Goal: Contribute content: Add original content to the website for others to see

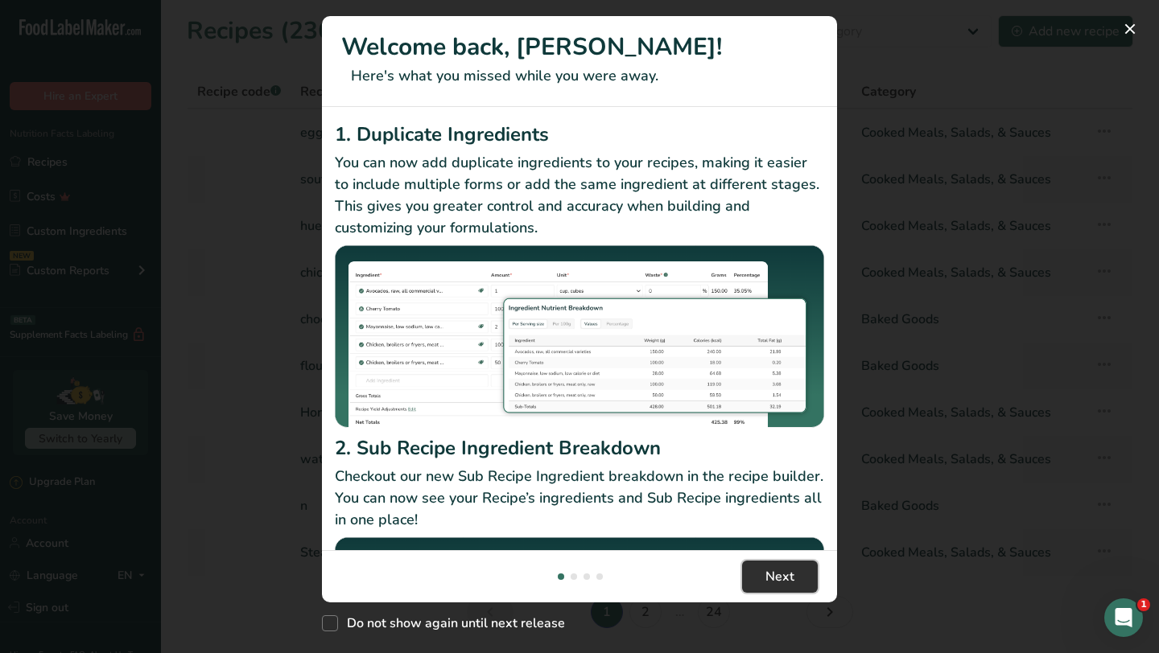
click at [771, 578] on span "Next" at bounding box center [779, 576] width 29 height 19
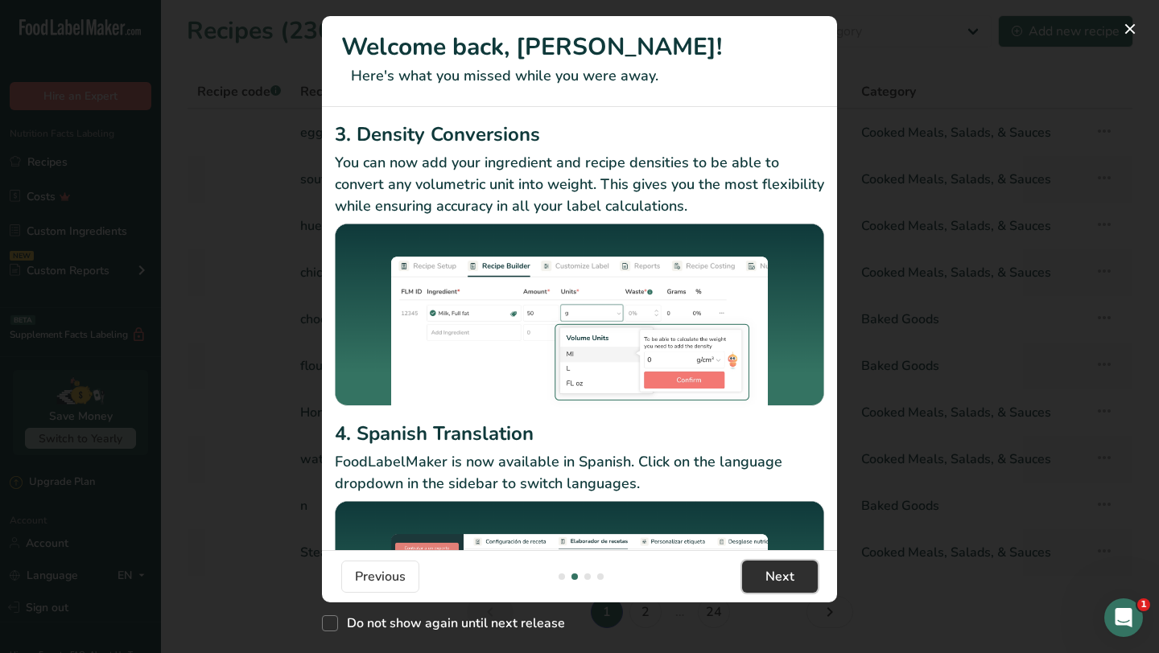
click at [771, 578] on span "Next" at bounding box center [779, 576] width 29 height 19
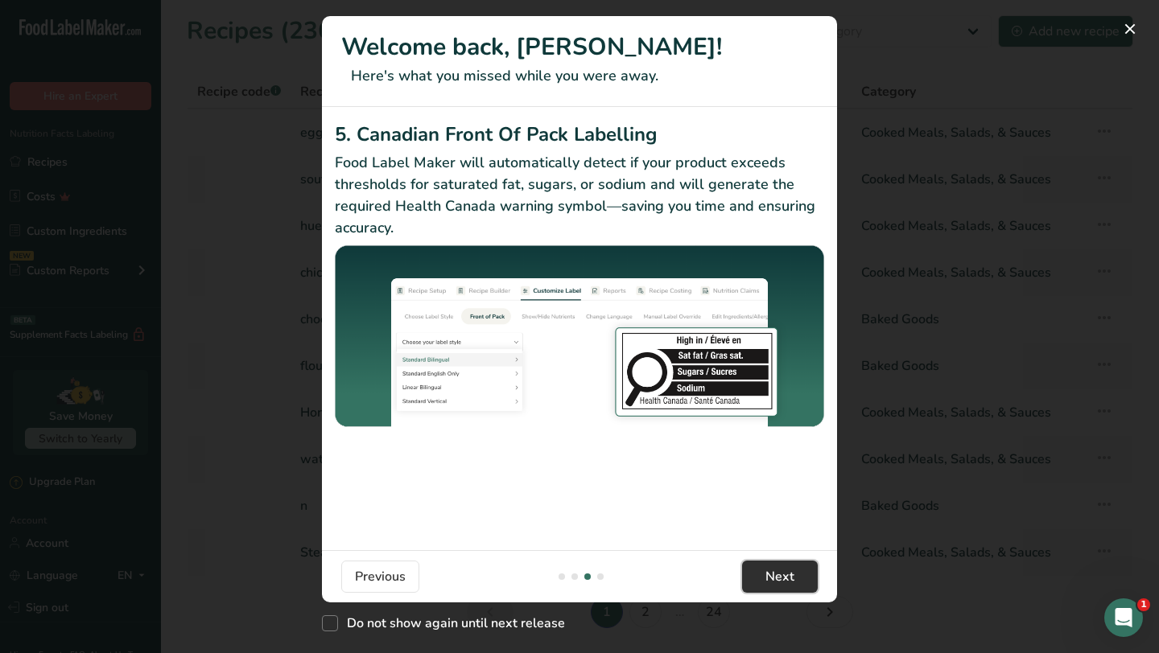
click at [771, 578] on span "Next" at bounding box center [779, 576] width 29 height 19
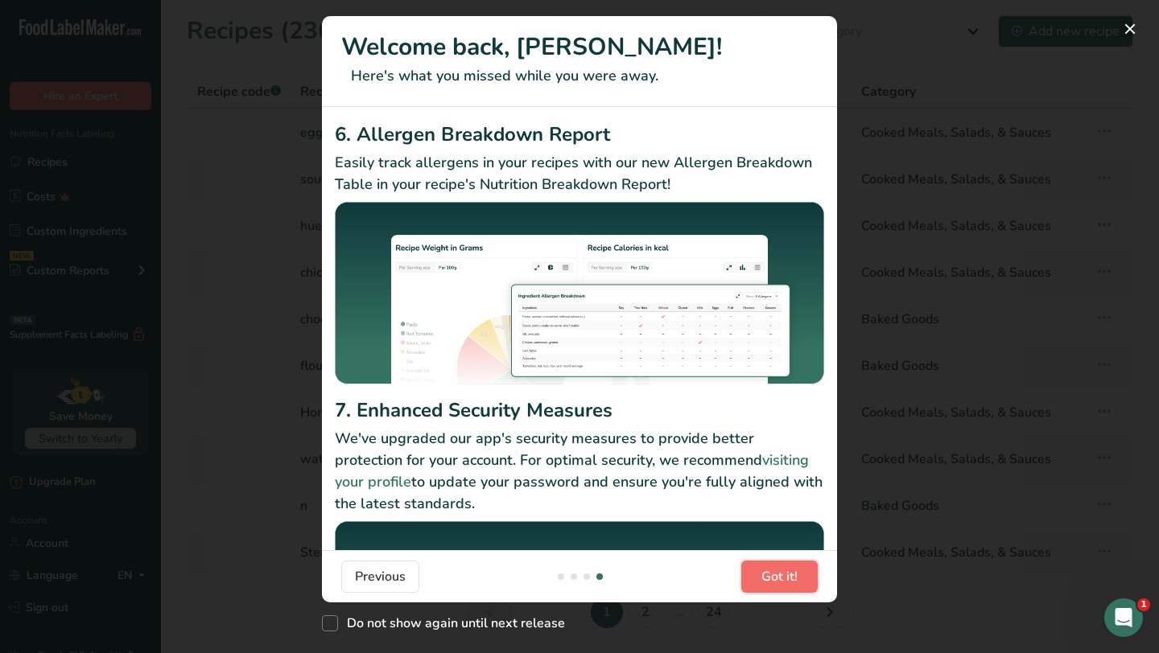
click at [771, 578] on span "Got it!" at bounding box center [779, 576] width 36 height 19
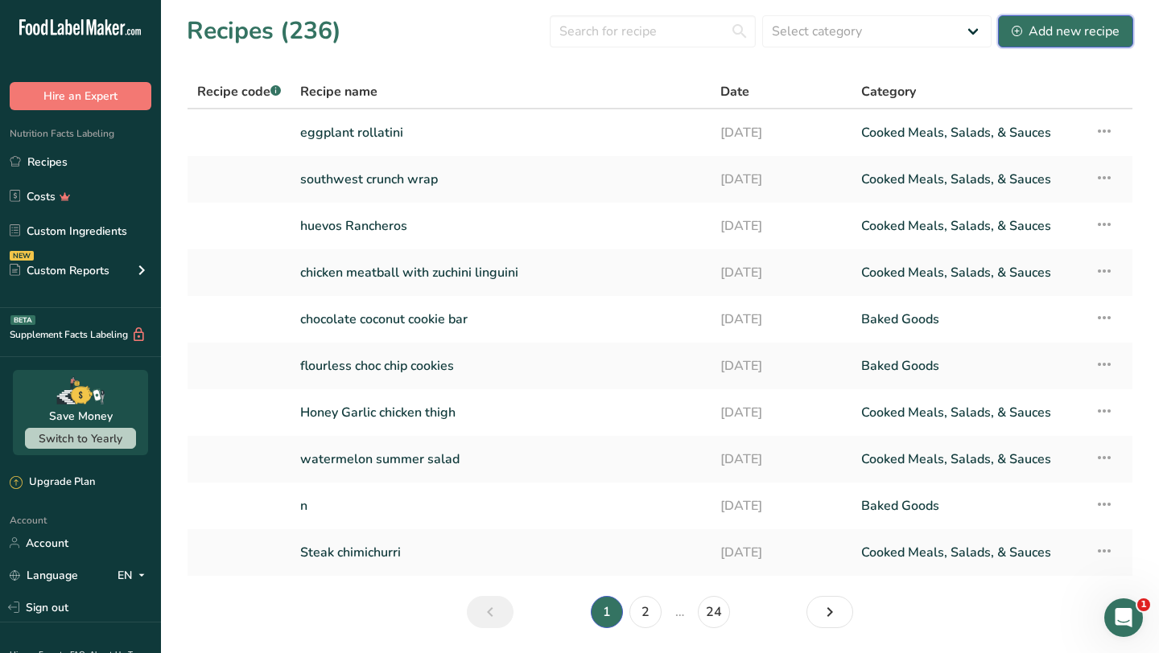
click at [1070, 35] on div "Add new recipe" at bounding box center [1065, 31] width 108 height 19
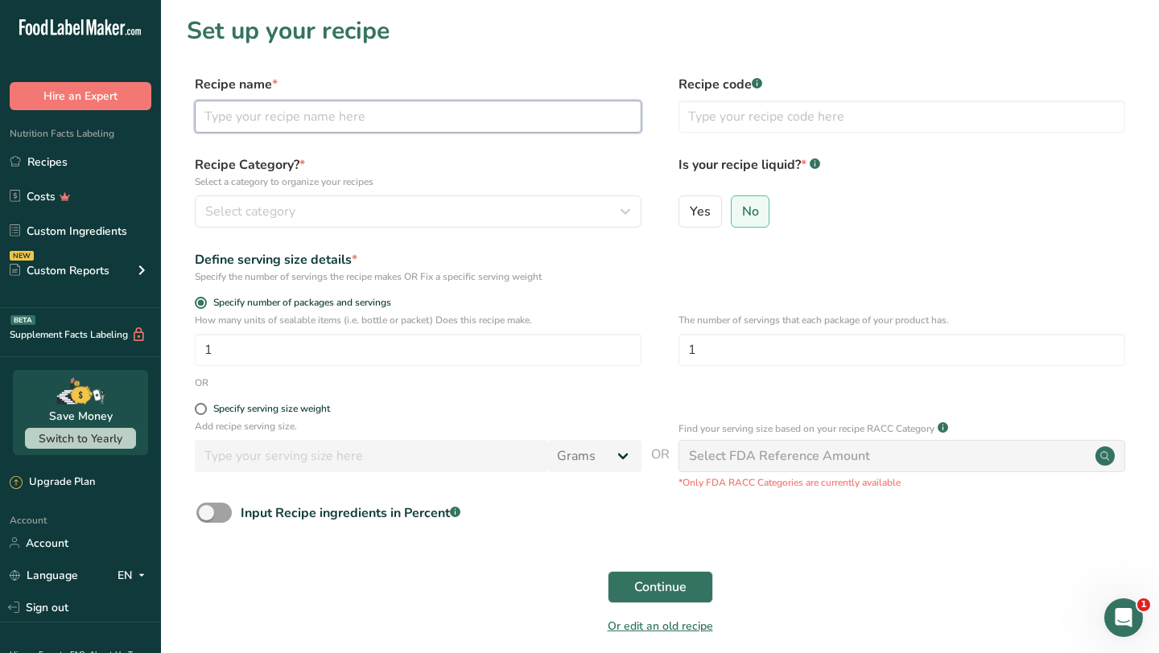
click at [461, 110] on input "text" at bounding box center [418, 117] width 447 height 32
type input "w"
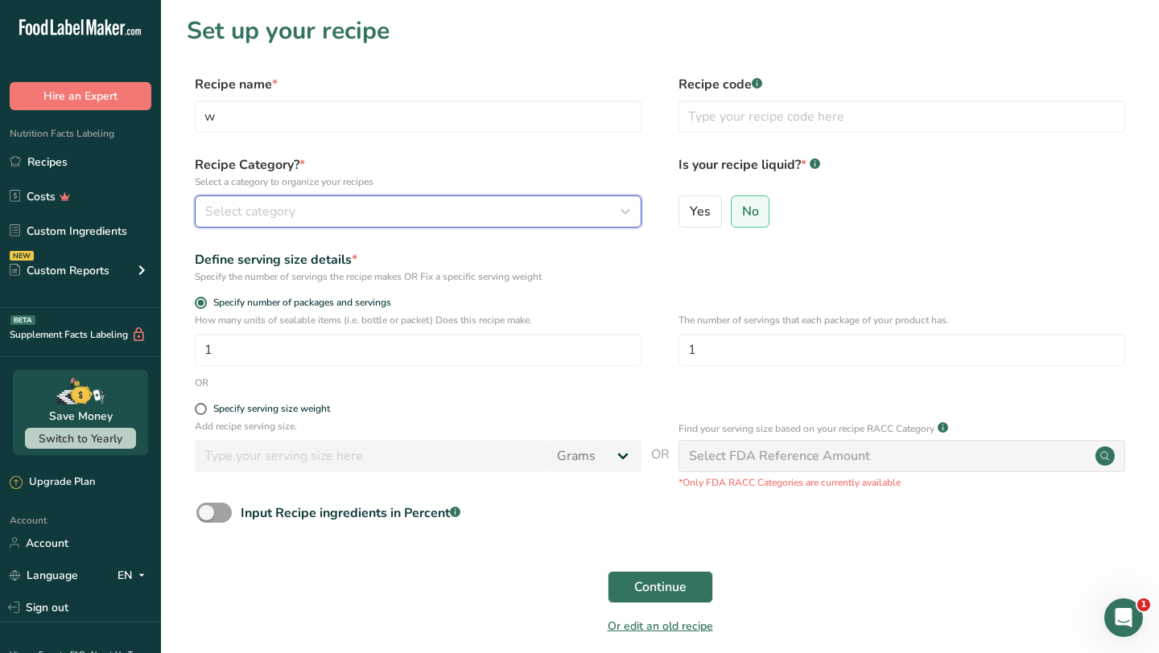
click at [347, 209] on div "Select category" at bounding box center [413, 211] width 416 height 19
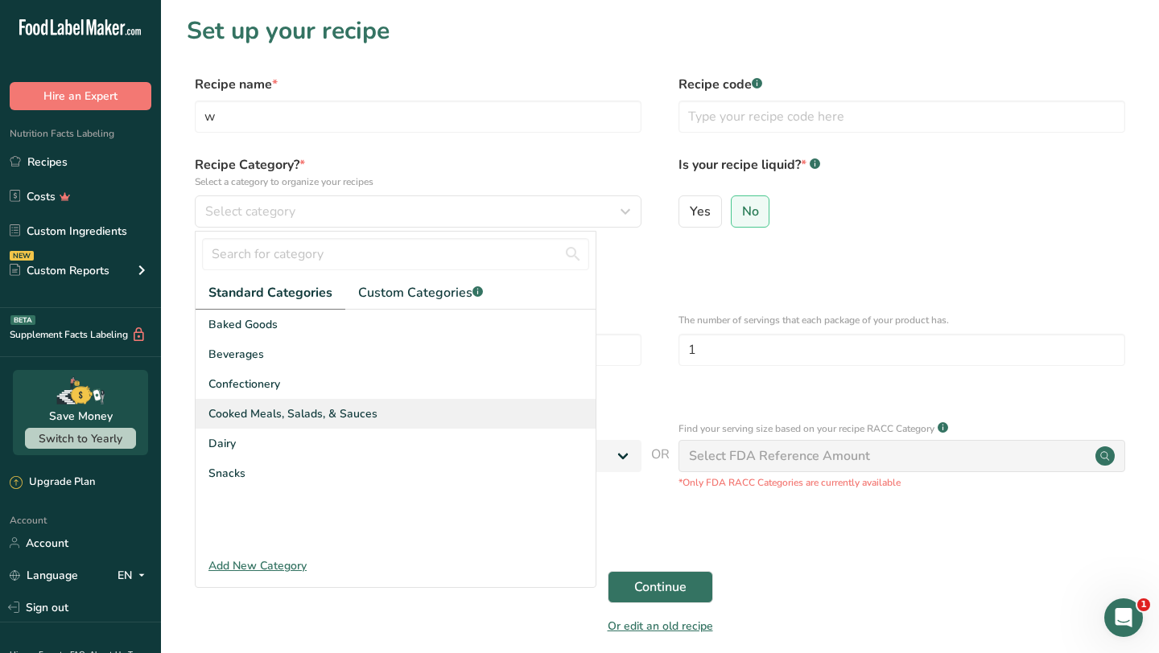
click at [282, 412] on span "Cooked Meals, Salads, & Sauces" at bounding box center [292, 414] width 169 height 17
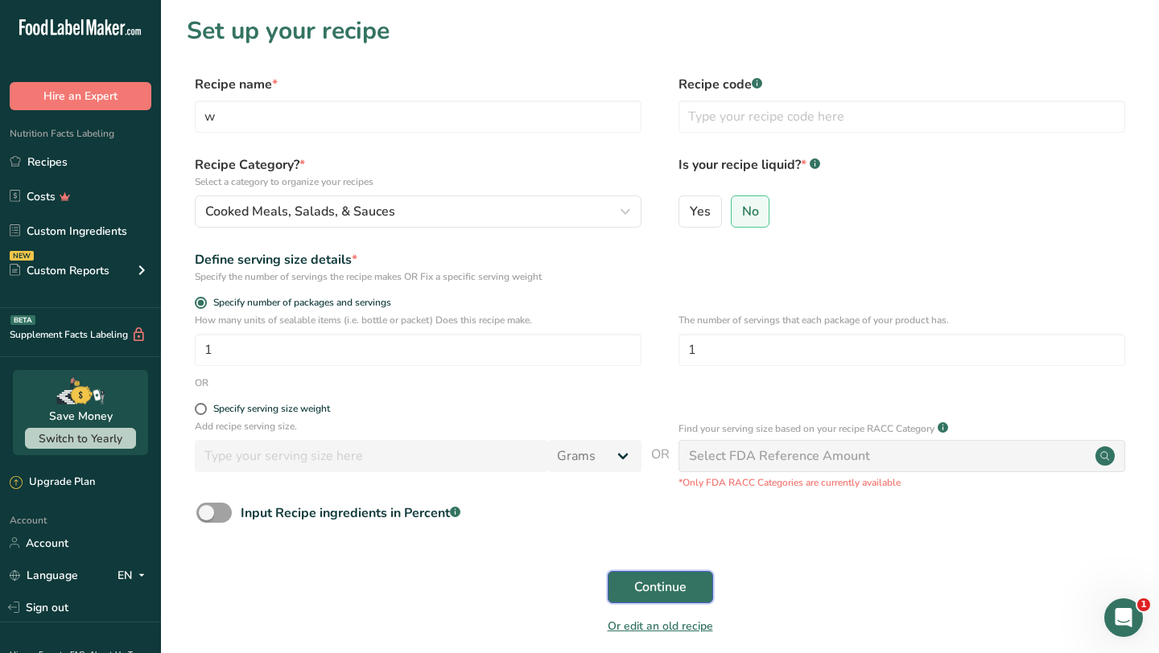
click at [651, 588] on span "Continue" at bounding box center [660, 587] width 52 height 19
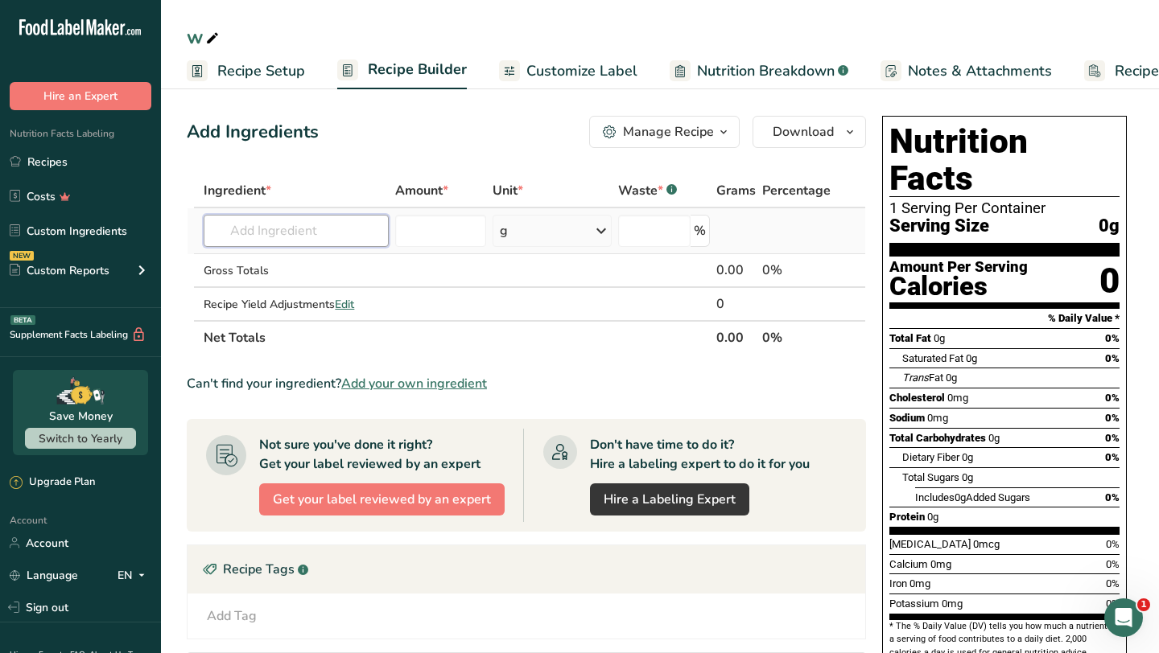
click at [359, 235] on input "text" at bounding box center [296, 231] width 185 height 32
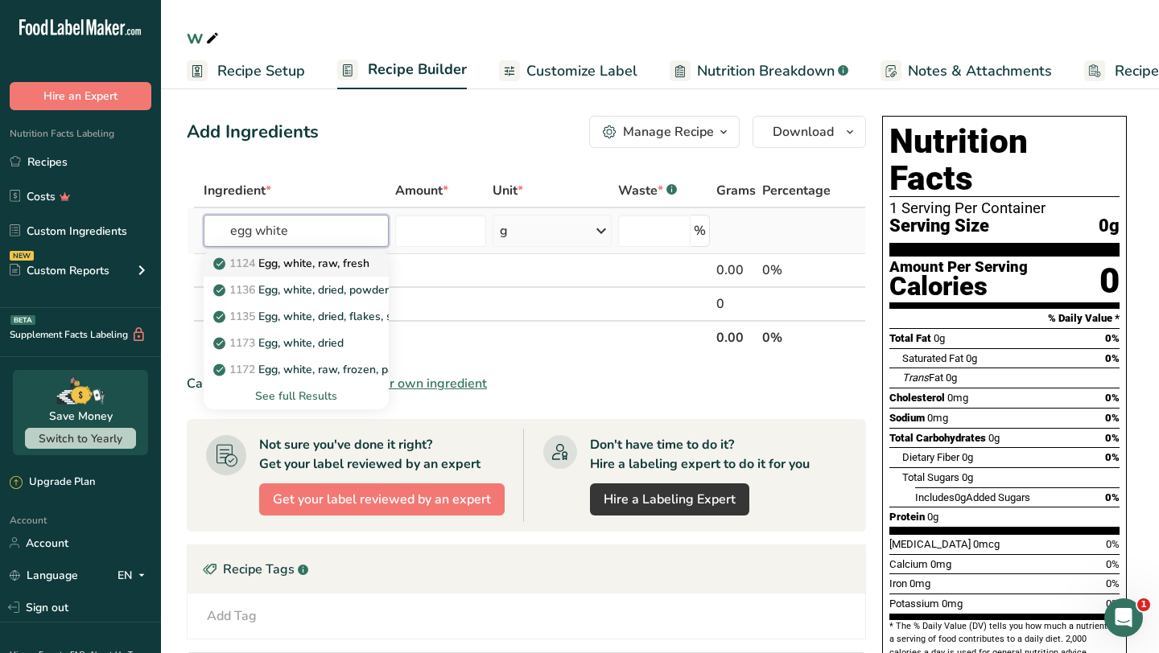
type input "egg white"
click at [334, 266] on p "1124 Egg, white, raw, fresh" at bounding box center [292, 263] width 153 height 17
type input "Egg, white, raw, fresh"
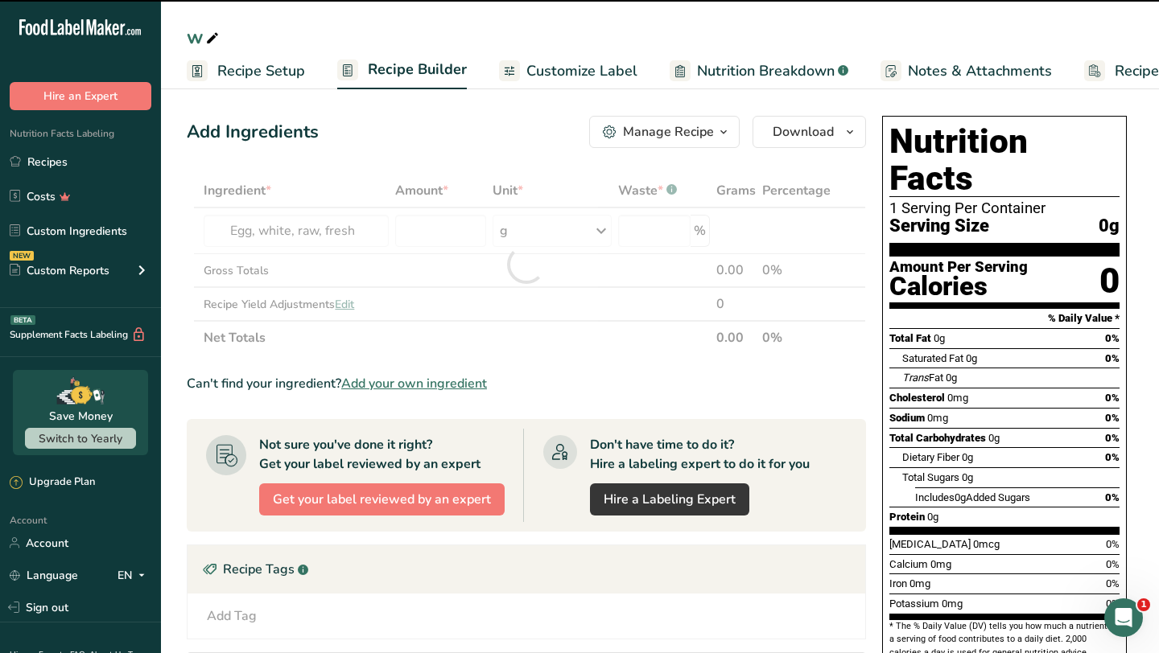
type input "0"
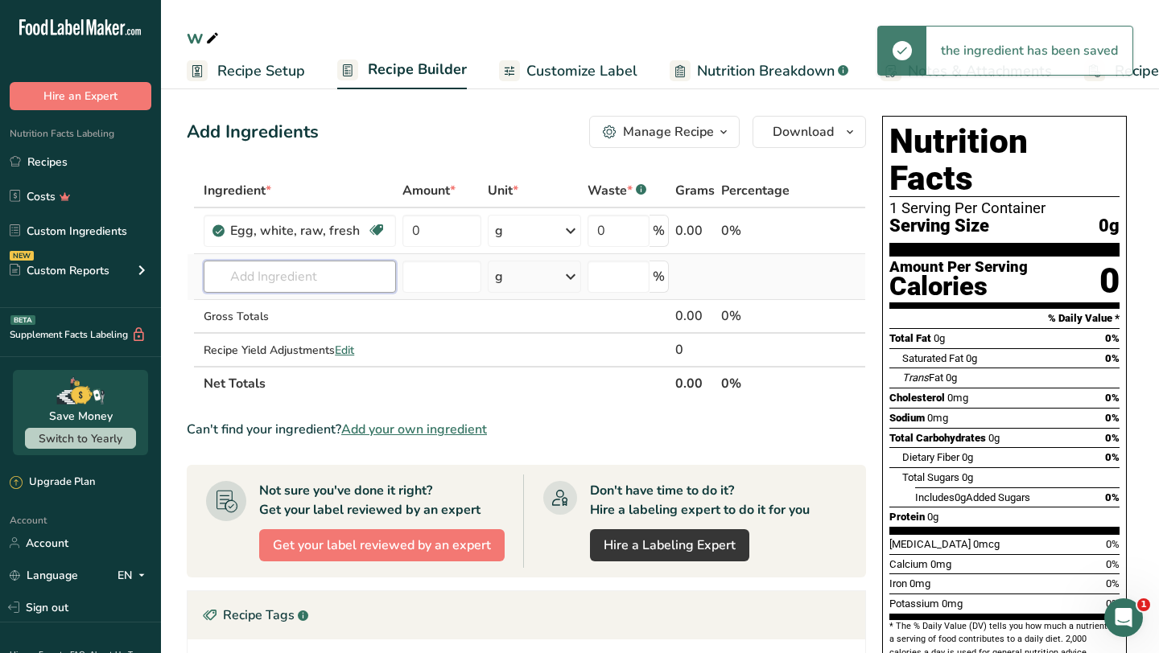
click at [334, 278] on input "text" at bounding box center [300, 277] width 192 height 32
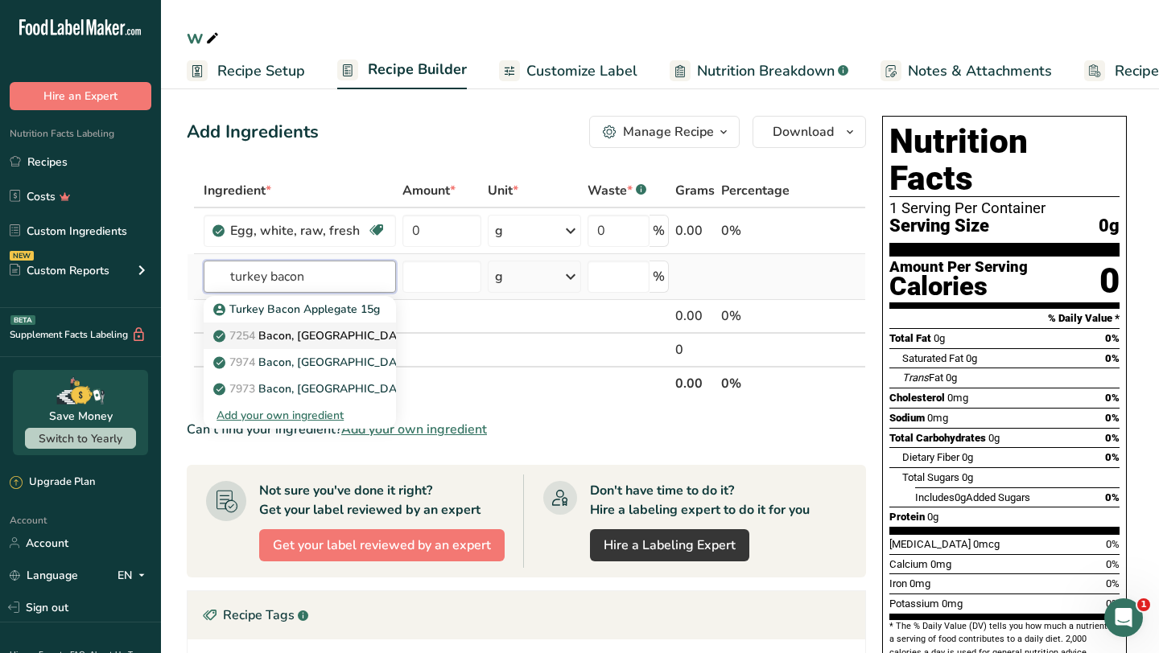
type input "turkey bacon"
click at [323, 339] on p "7254 Bacon, [GEOGRAPHIC_DATA], unprepared" at bounding box center [347, 336] width 263 height 17
type input "Bacon, [GEOGRAPHIC_DATA], unprepared"
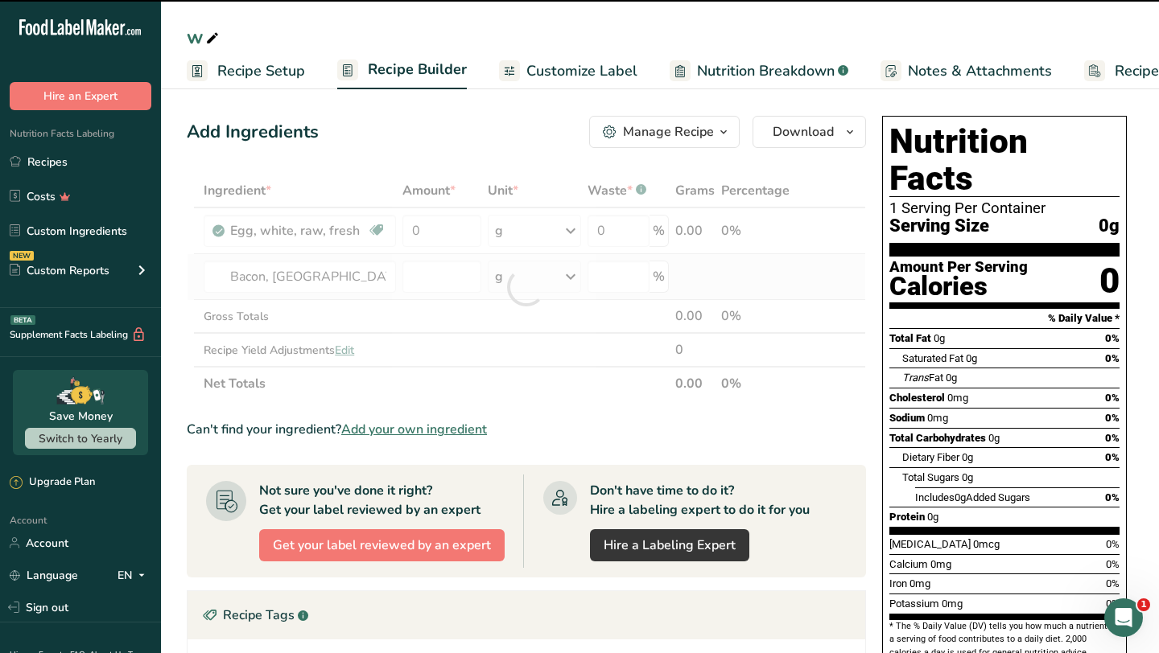
type input "0"
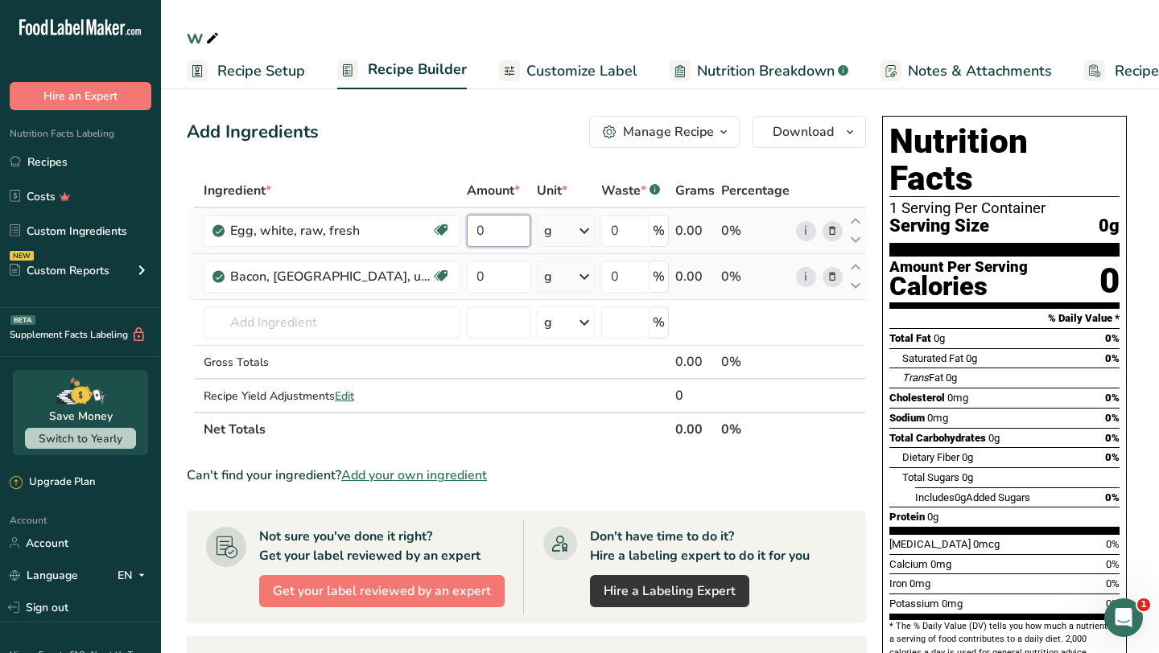
click at [468, 229] on input "0" at bounding box center [499, 231] width 64 height 32
type input "2"
click at [575, 229] on div "Ingredient * Amount * Unit * Waste * .a-a{fill:#347362;}.b-a{fill:#fff;} Grams …" at bounding box center [526, 310] width 679 height 273
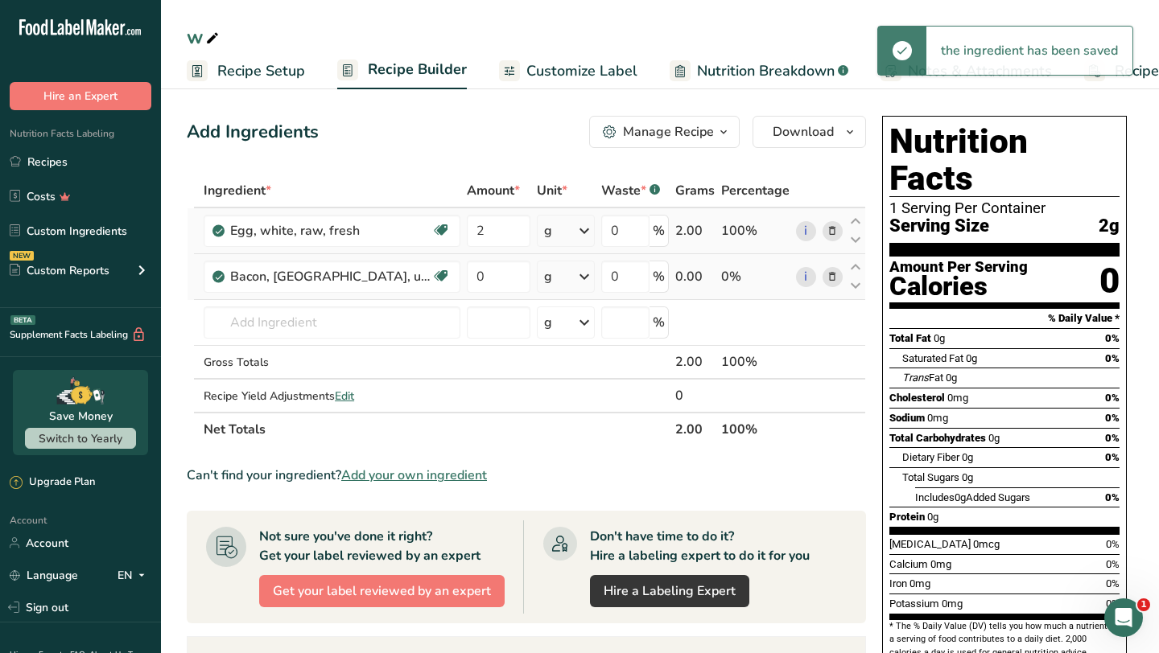
click at [575, 229] on icon at bounding box center [584, 230] width 19 height 29
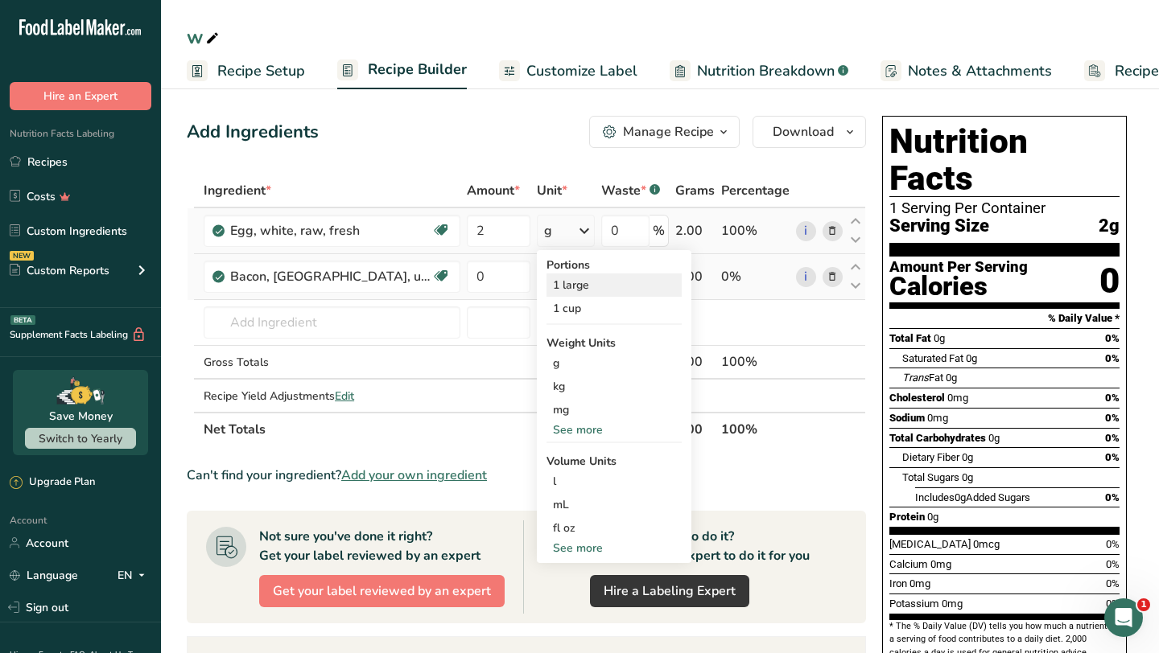
click at [569, 290] on div "1 large" at bounding box center [613, 285] width 135 height 23
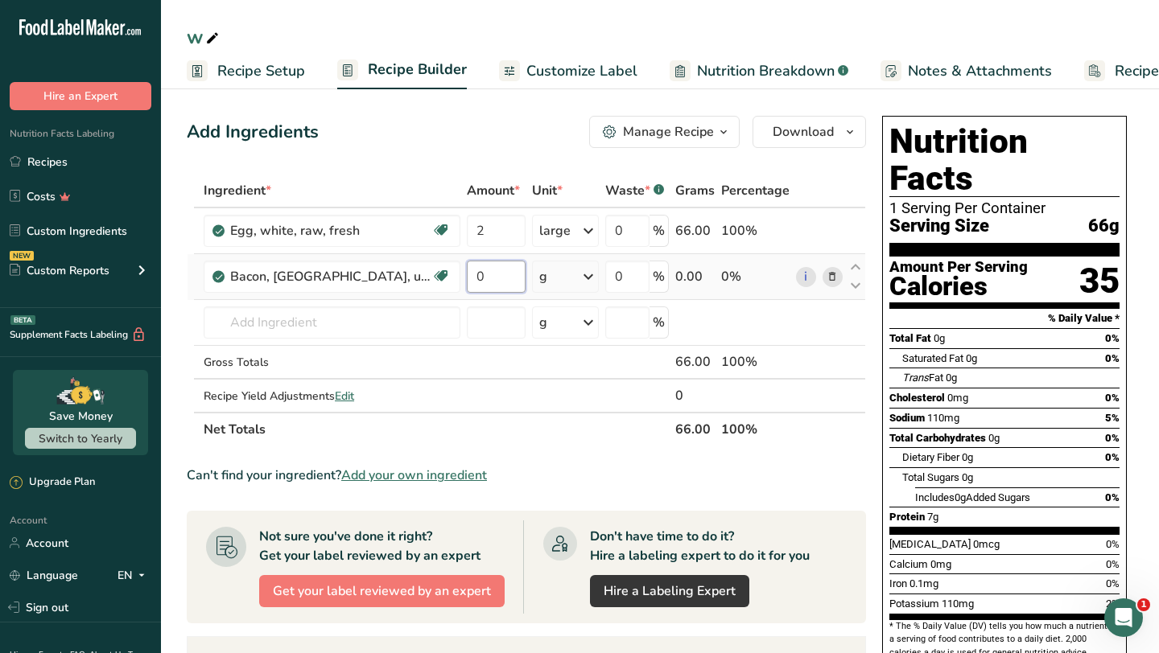
click at [467, 279] on input "0" at bounding box center [496, 277] width 58 height 32
type input "1"
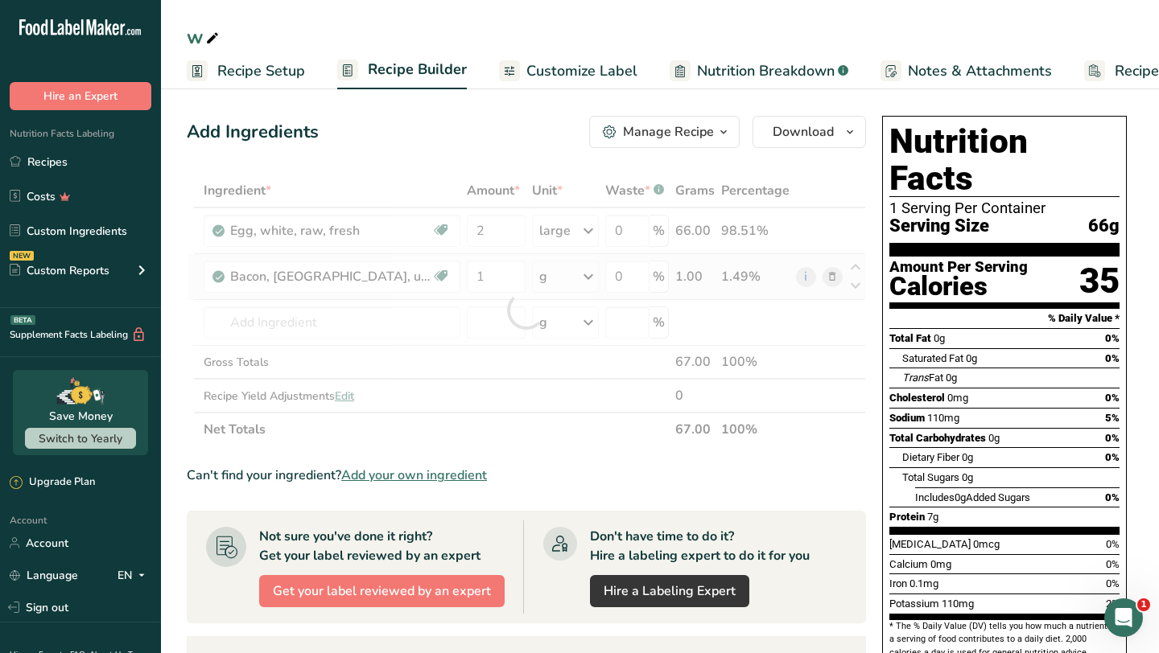
click at [576, 272] on div "Ingredient * Amount * Unit * Waste * .a-a{fill:#347362;}.b-a{fill:#fff;} Grams …" at bounding box center [526, 310] width 679 height 273
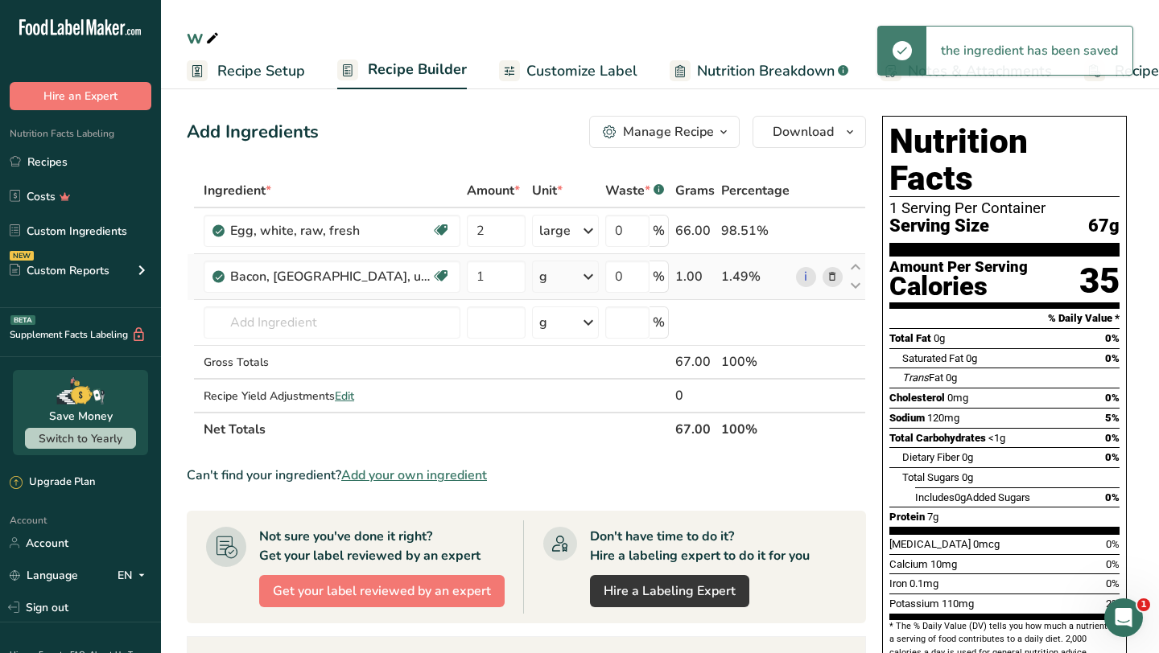
click at [579, 282] on icon at bounding box center [588, 276] width 19 height 29
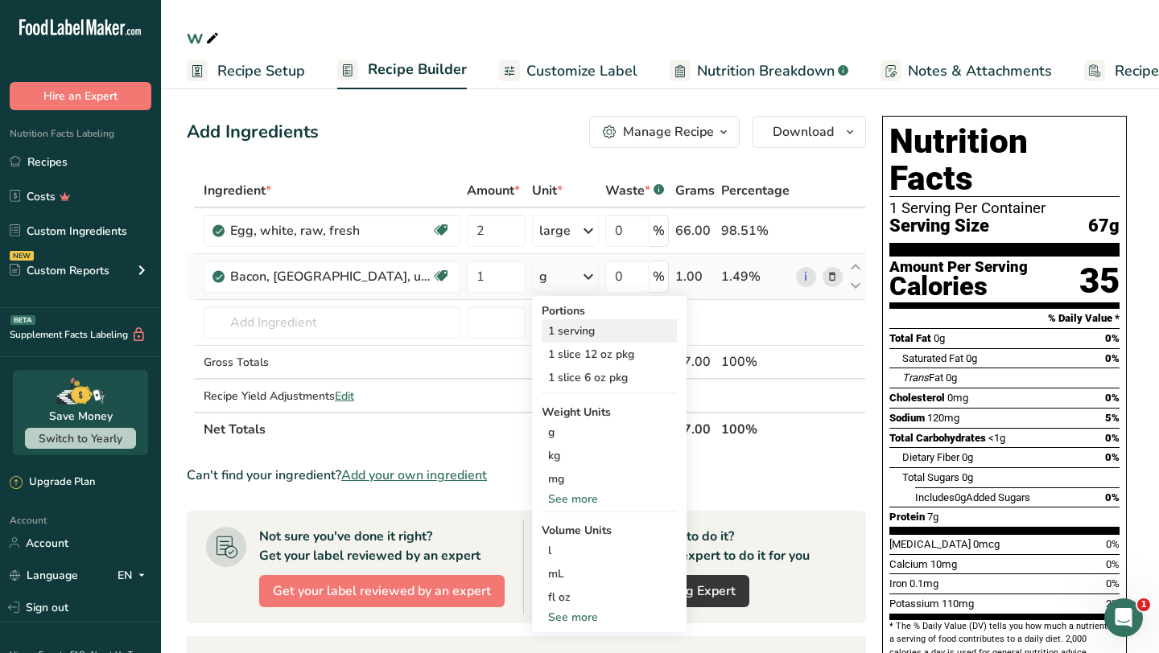
click at [551, 329] on div "1 serving" at bounding box center [609, 330] width 135 height 23
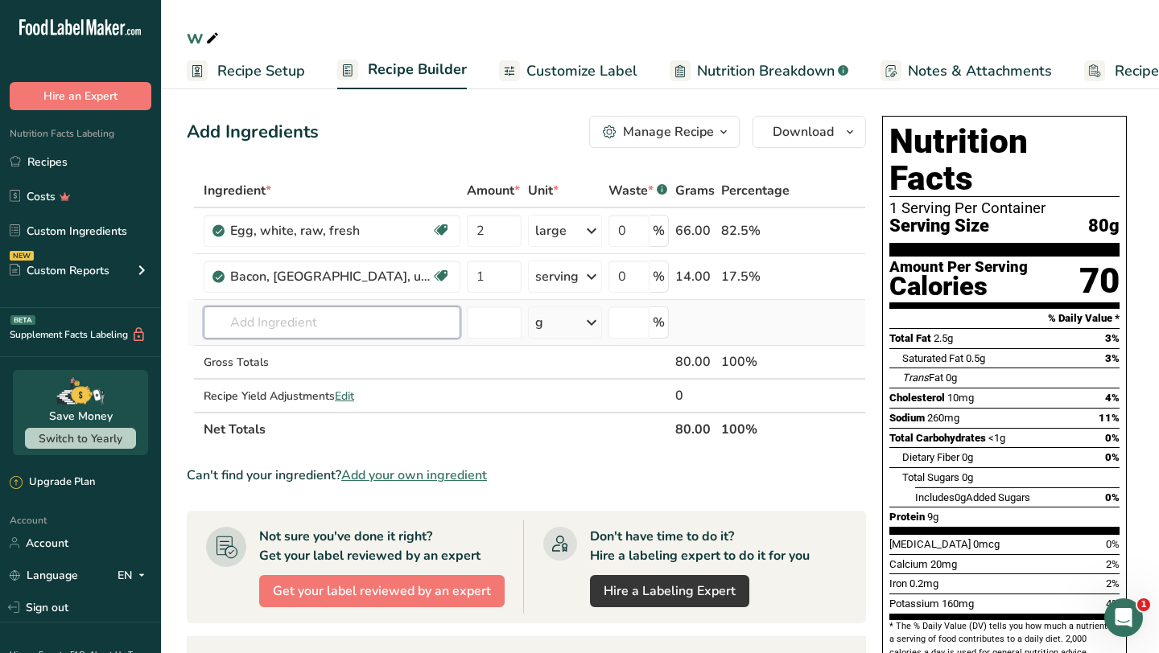
click at [329, 324] on input "text" at bounding box center [332, 323] width 257 height 32
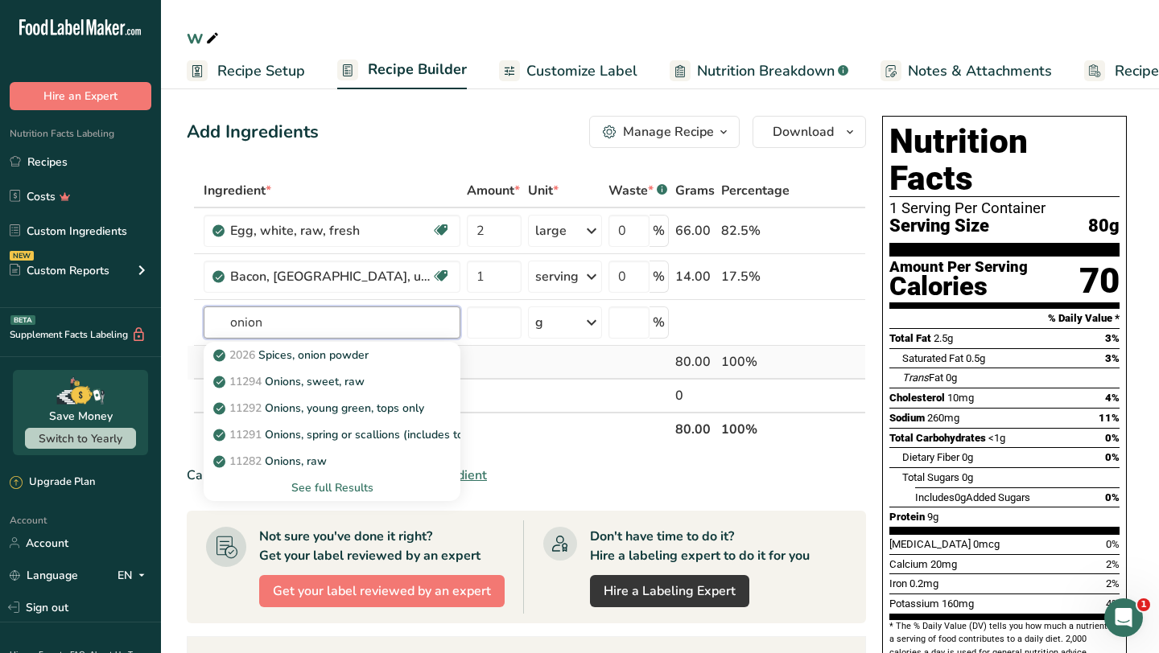
type input "onion"
click at [463, 374] on td at bounding box center [493, 363] width 61 height 34
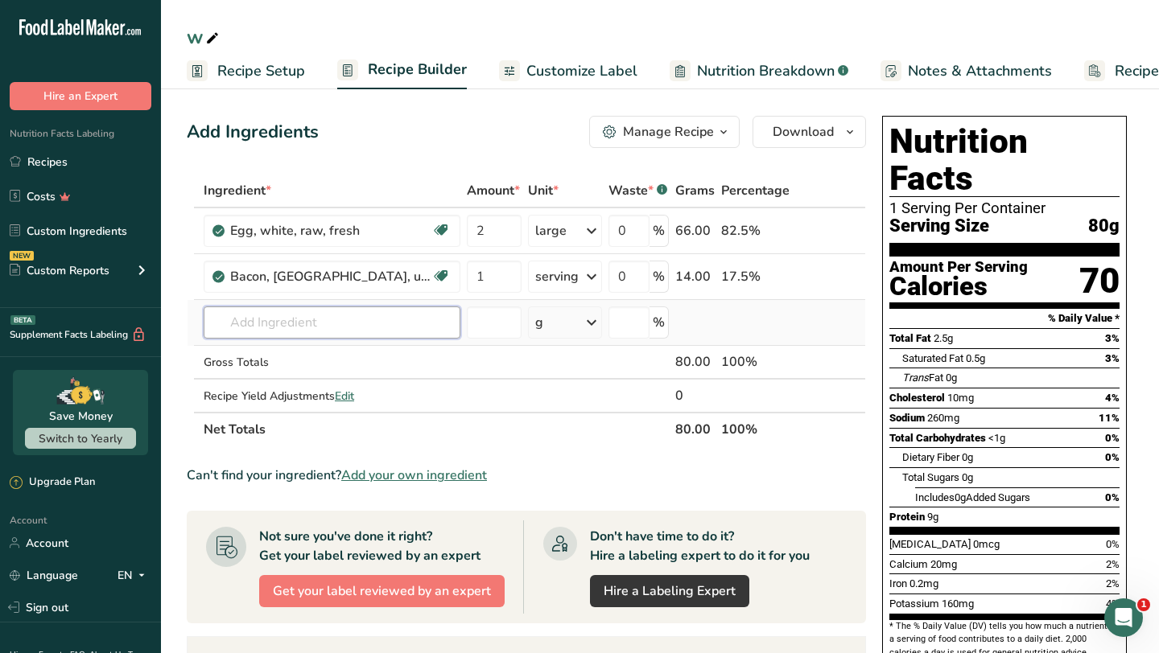
click at [318, 325] on input "text" at bounding box center [332, 323] width 257 height 32
click at [322, 325] on input "text" at bounding box center [332, 323] width 257 height 32
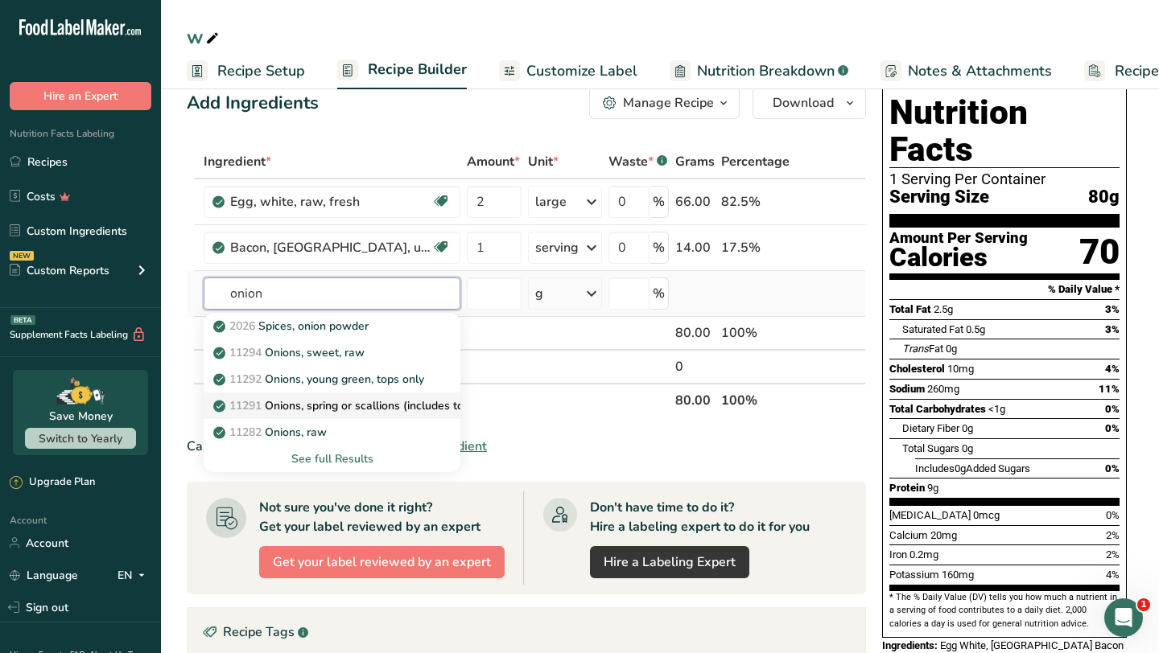
scroll to position [11, 0]
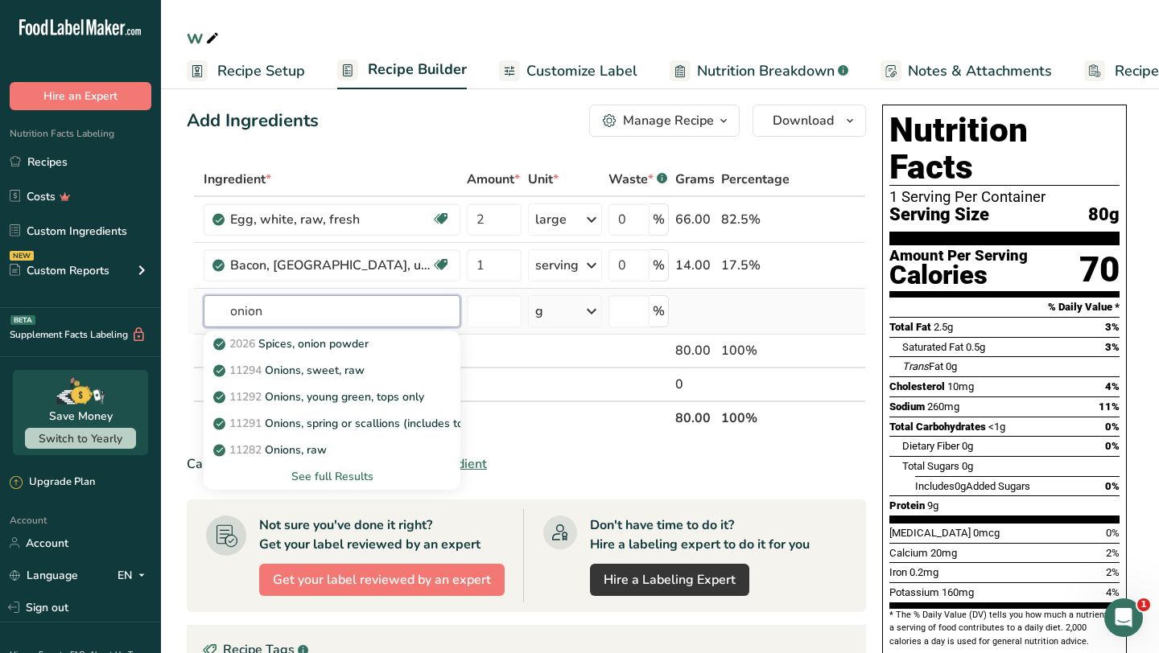
type input "onion"
click at [310, 480] on div "See full Results" at bounding box center [331, 476] width 231 height 17
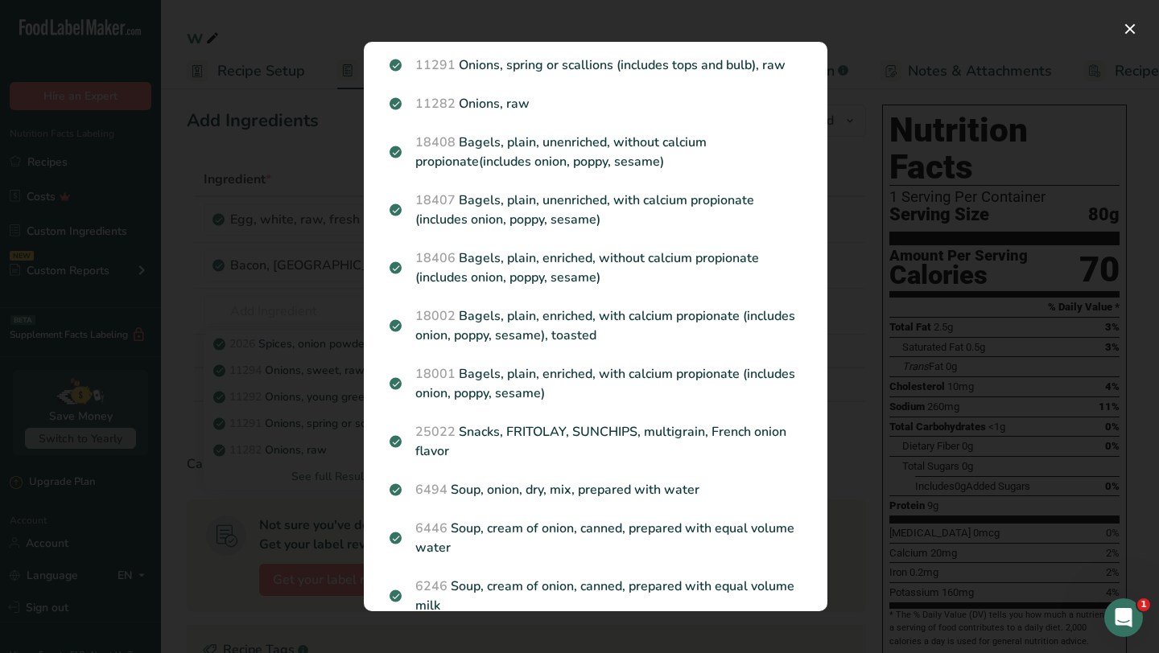
scroll to position [0, 0]
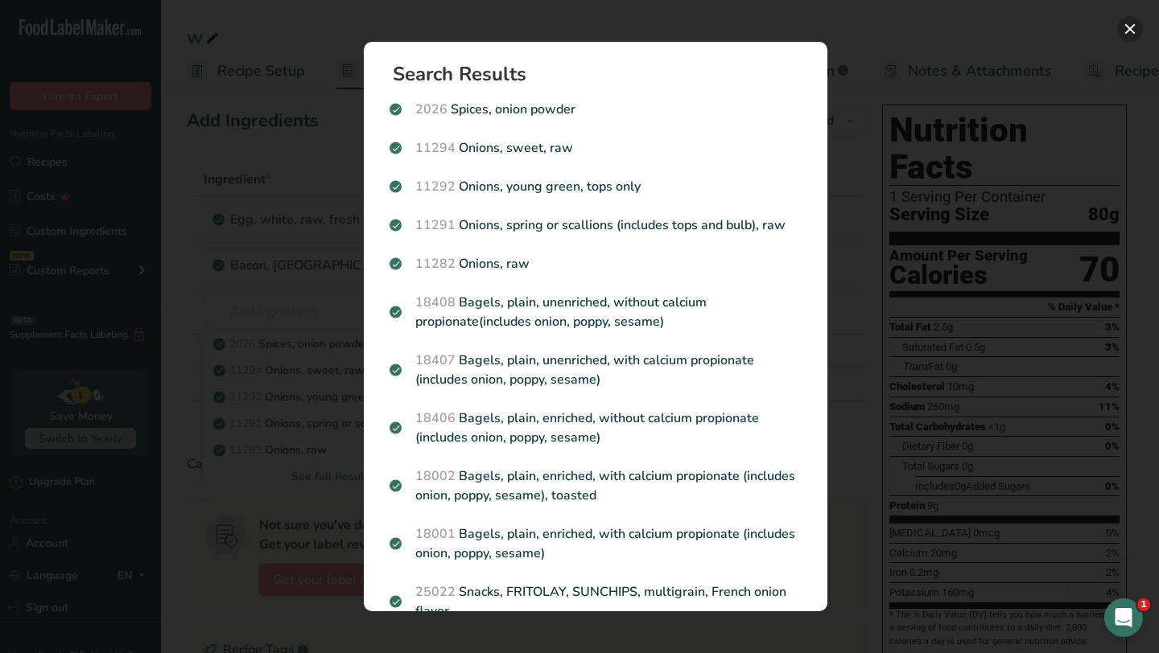
click at [1133, 32] on button "Search results modal" at bounding box center [1130, 29] width 26 height 26
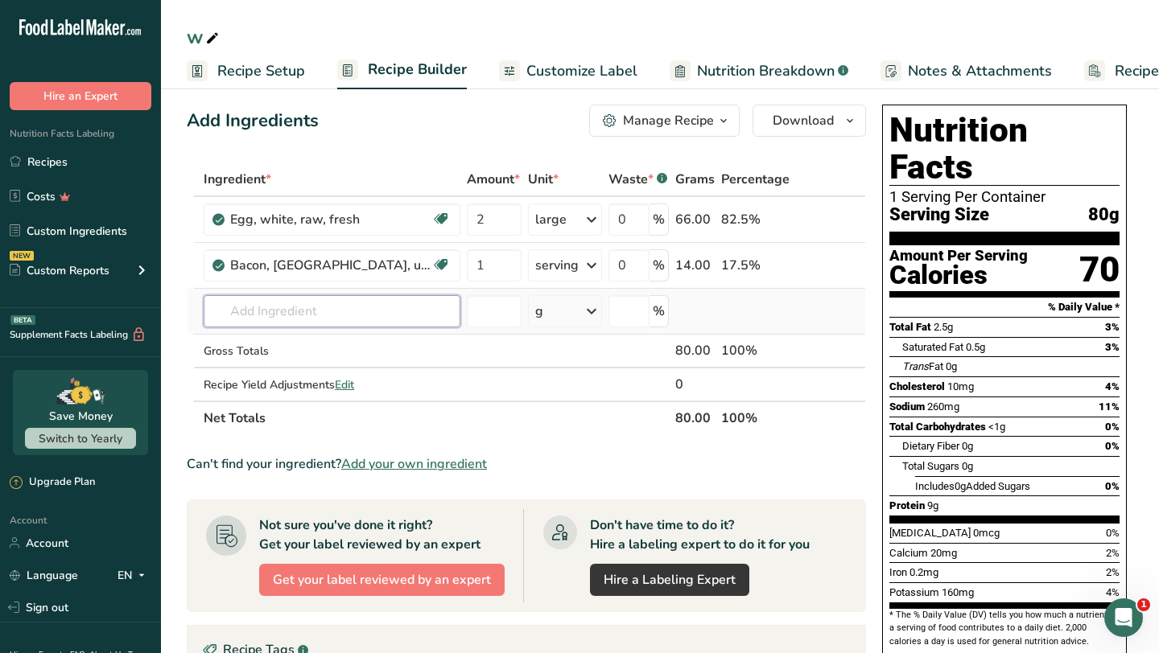
click at [295, 318] on input "text" at bounding box center [332, 311] width 257 height 32
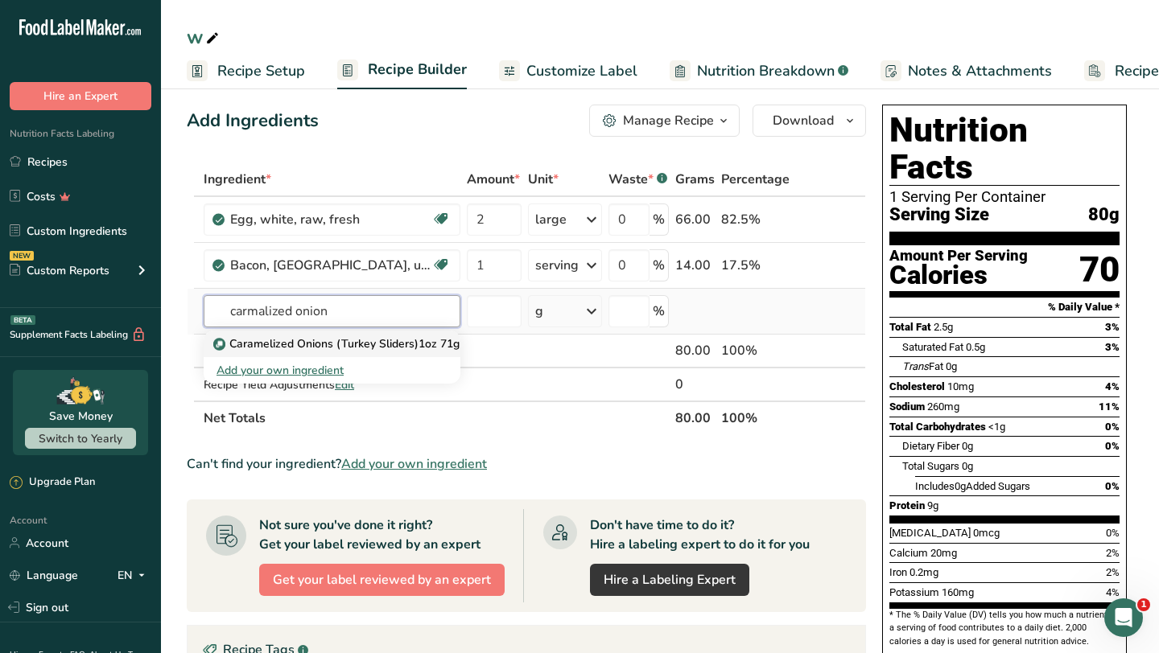
type input "carmalized onion"
click at [262, 345] on p "Caramelized Onions (Turkey Sliders)1oz 71g" at bounding box center [337, 344] width 243 height 17
type input "Caramelized Onions (Turkey Sliders)1oz 71g"
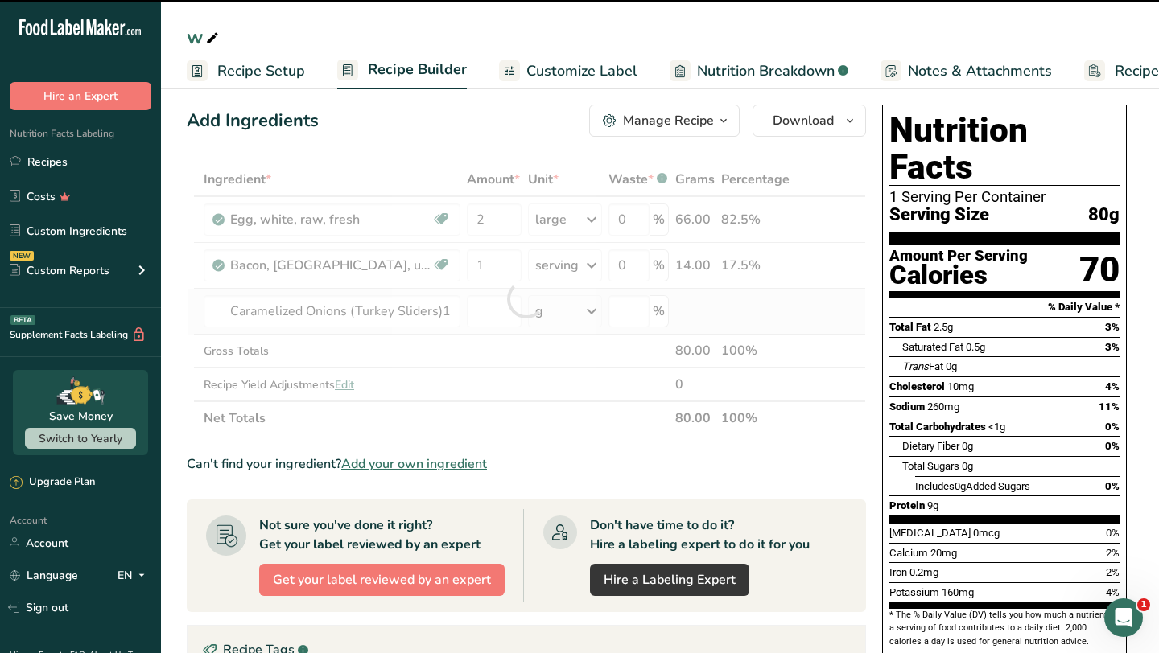
type input "0"
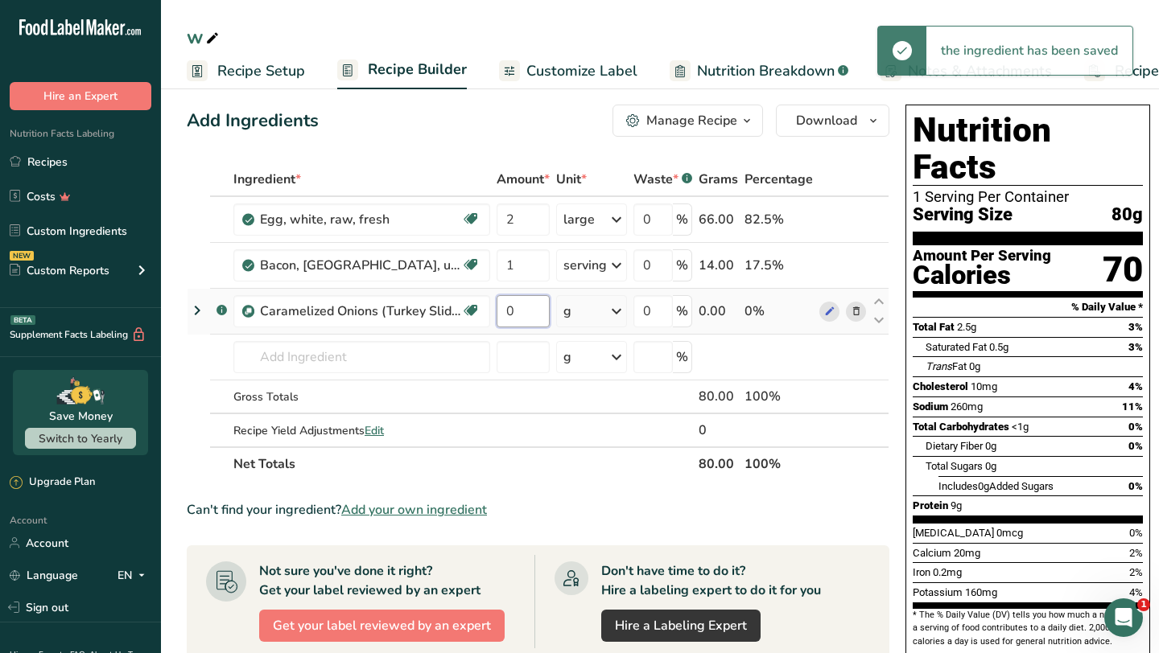
click at [528, 308] on input "0" at bounding box center [522, 311] width 53 height 32
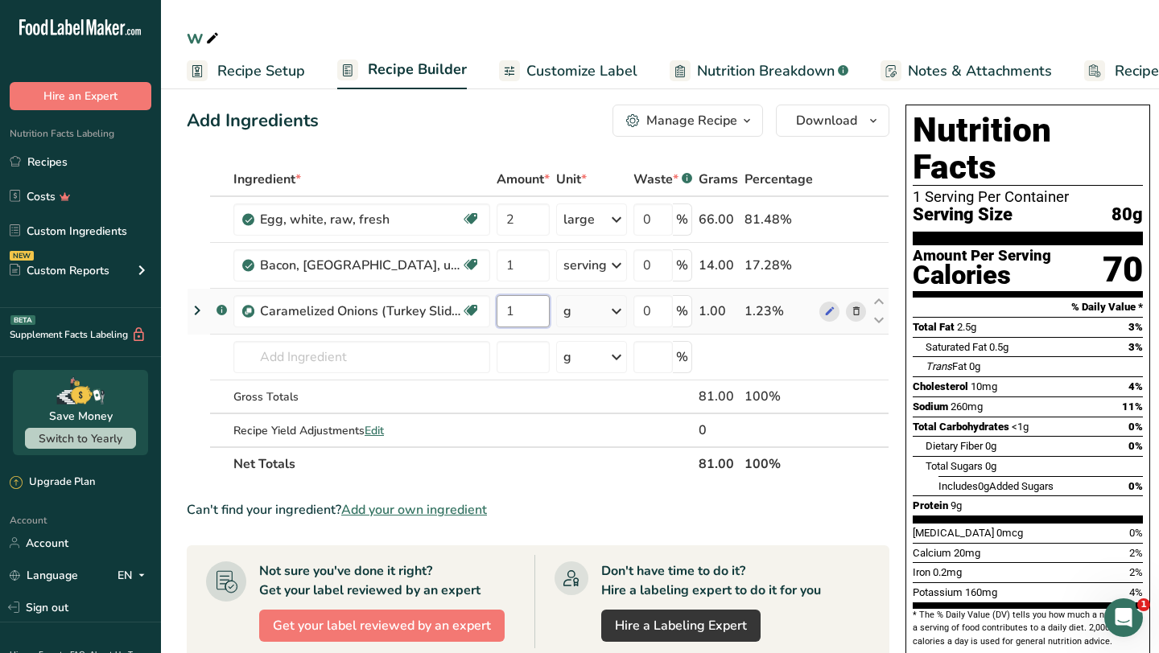
type input "1"
click at [617, 311] on div "Ingredient * Amount * Unit * Waste * .a-a{fill:#347362;}.b-a{fill:#fff;} Grams …" at bounding box center [538, 322] width 702 height 319
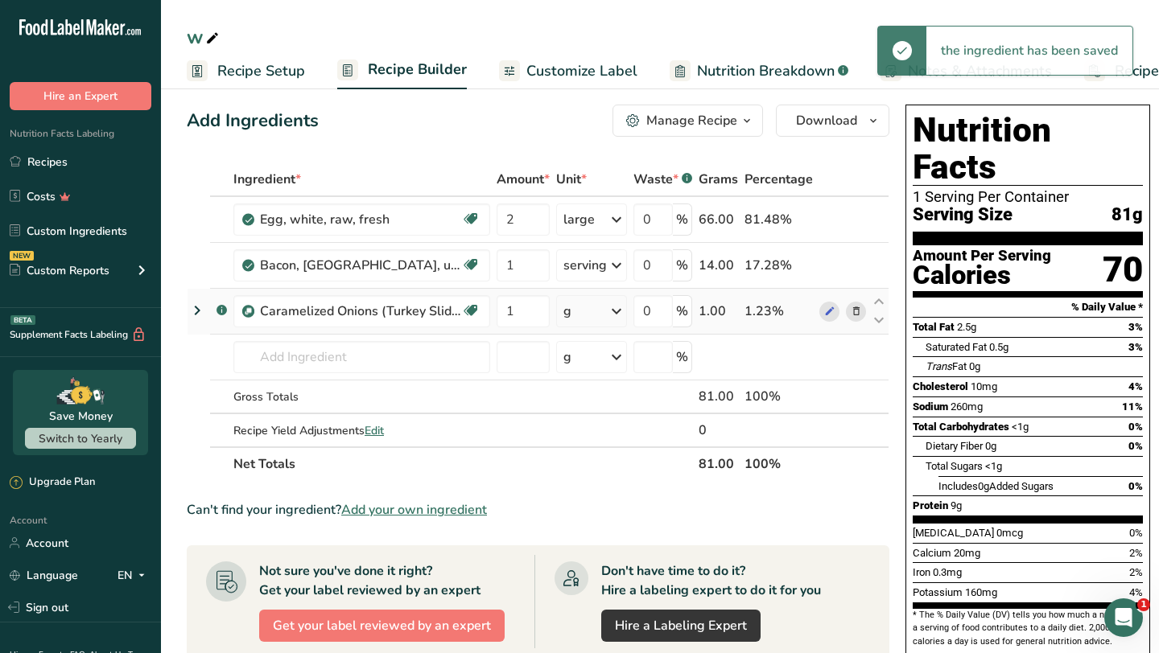
click at [617, 311] on icon at bounding box center [616, 311] width 19 height 29
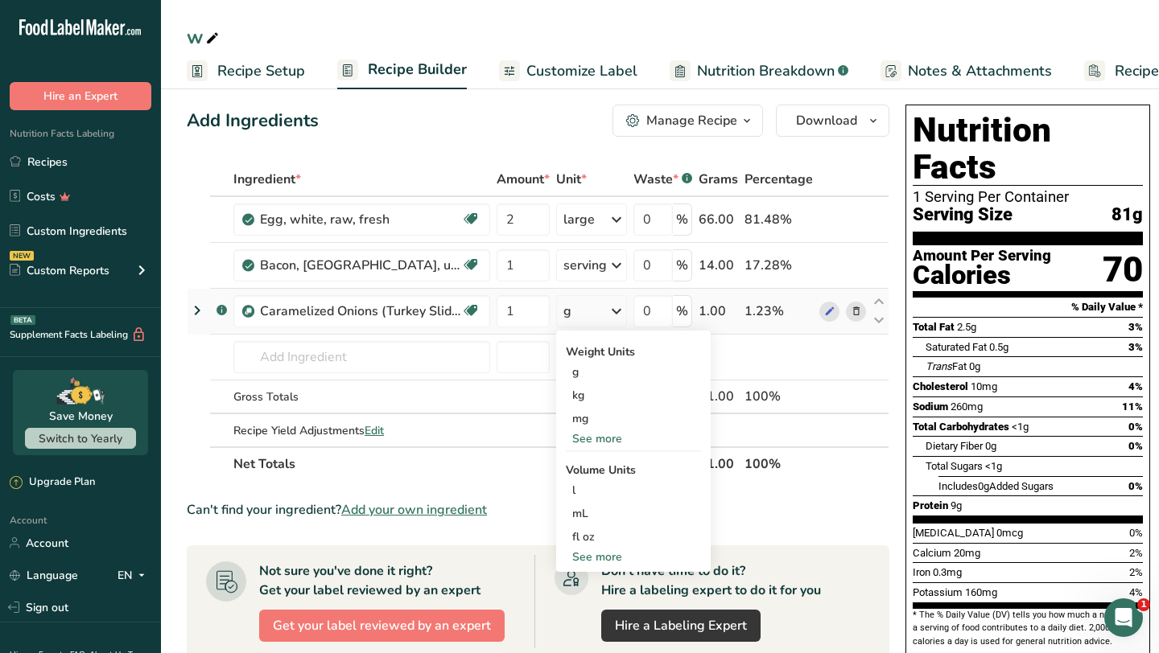
click at [608, 437] on div "See more" at bounding box center [633, 439] width 135 height 17
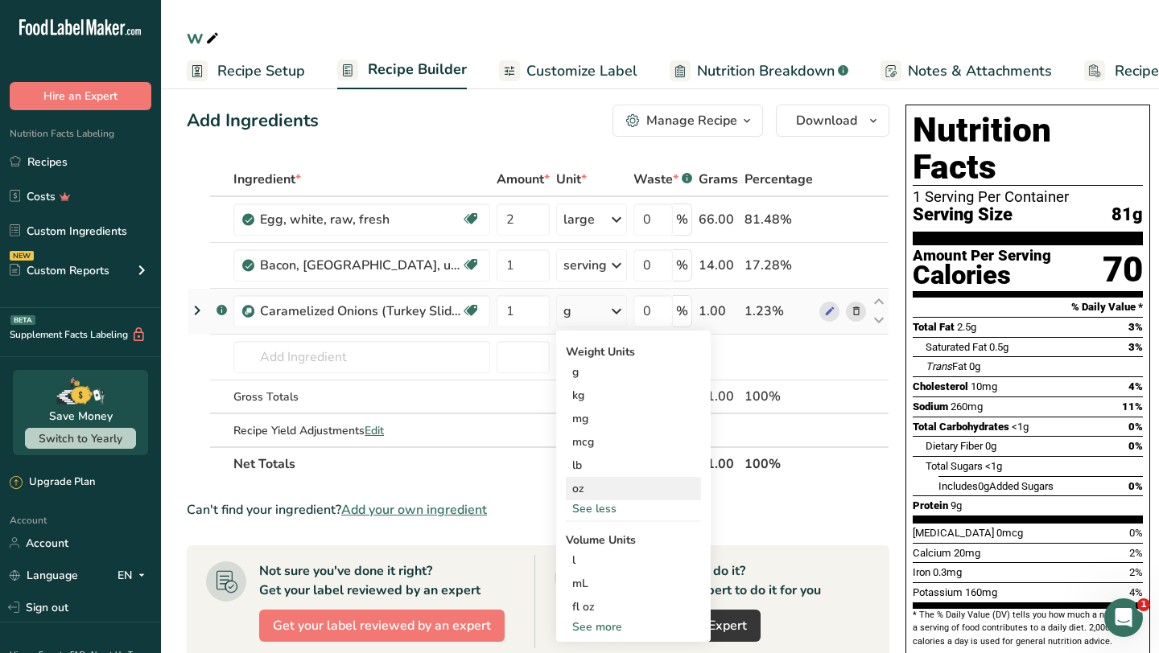
click at [587, 488] on div "oz" at bounding box center [633, 488] width 135 height 23
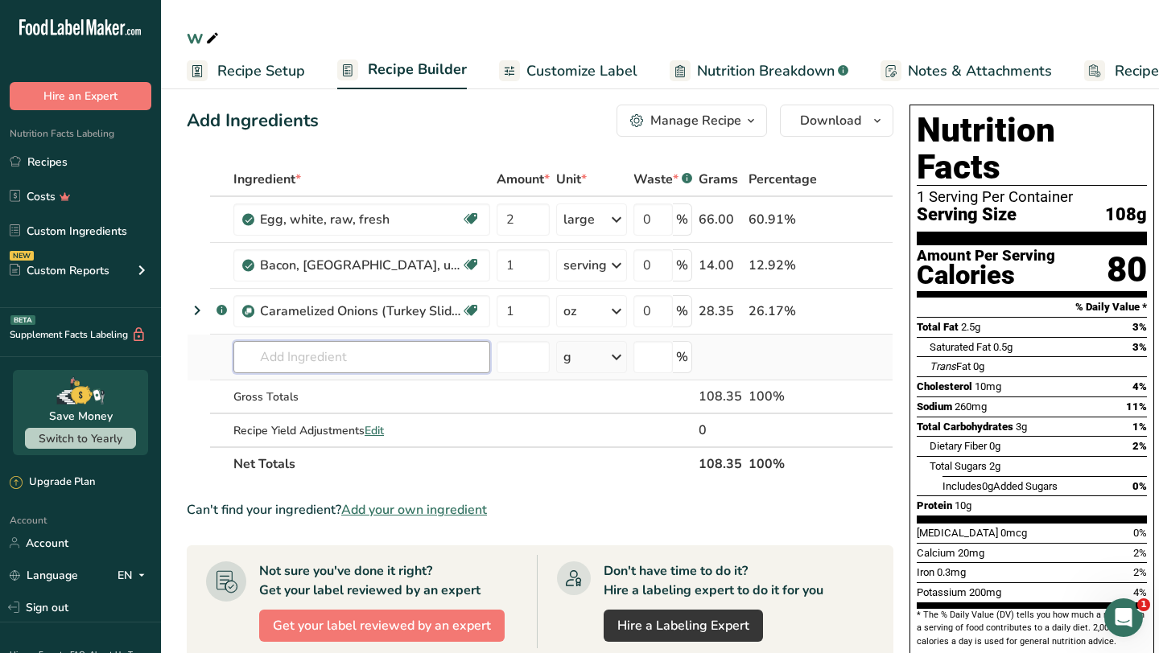
click at [367, 356] on input "text" at bounding box center [361, 357] width 257 height 32
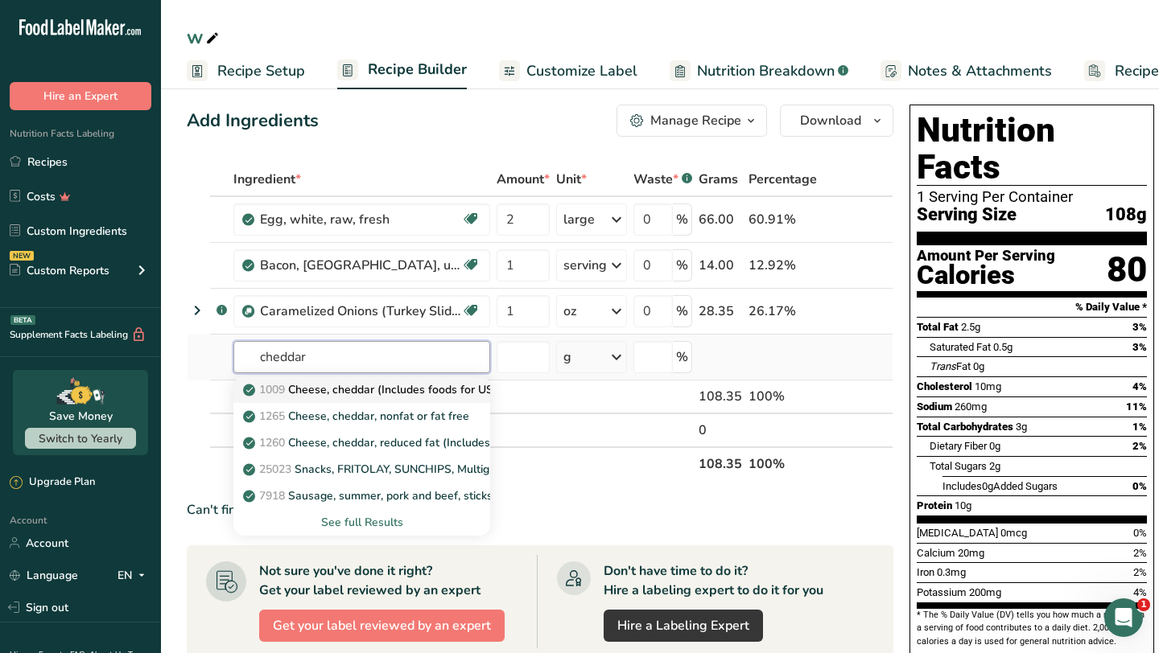
type input "cheddar"
click at [371, 391] on p "1009 Cheese, cheddar (Includes foods for USDA's Food Distribution Program)" at bounding box center [453, 389] width 415 height 17
type input "Cheese, cheddar (Includes foods for USDA's Food Distribution Program)"
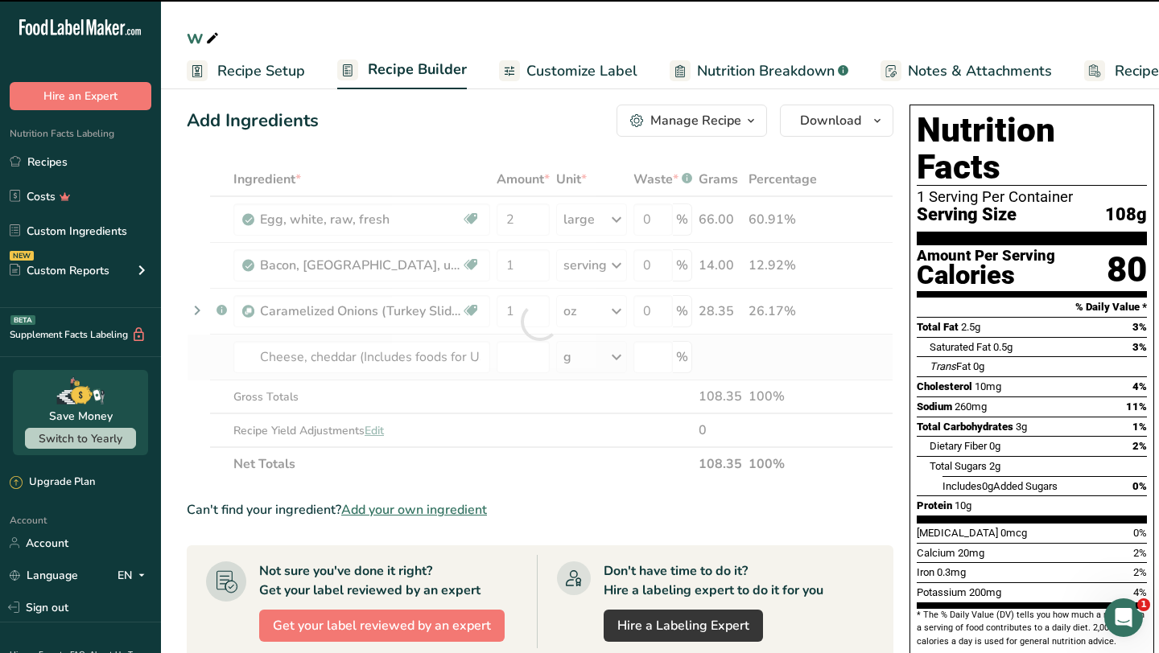
type input "0"
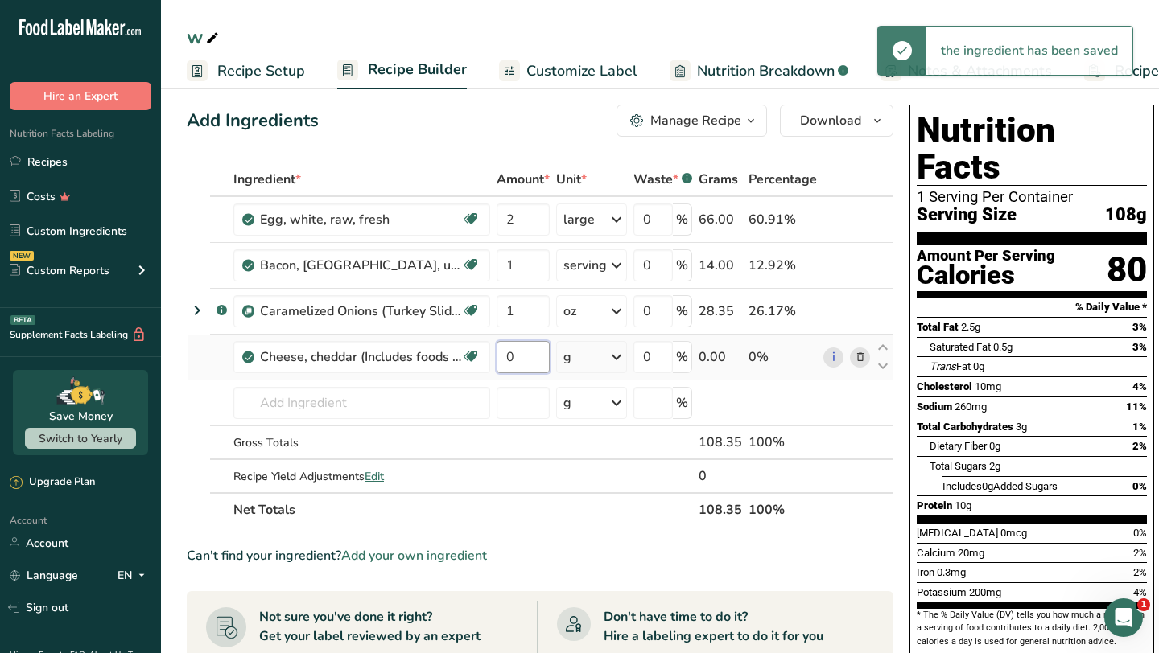
click at [520, 359] on input "0" at bounding box center [522, 357] width 53 height 32
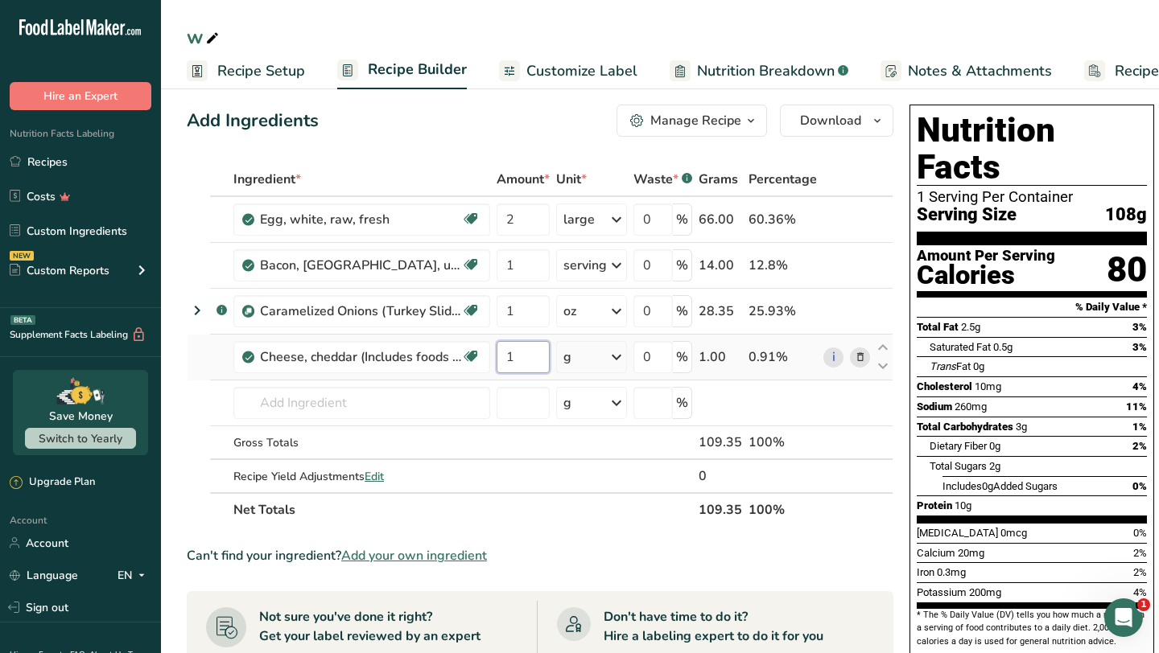
type input "1"
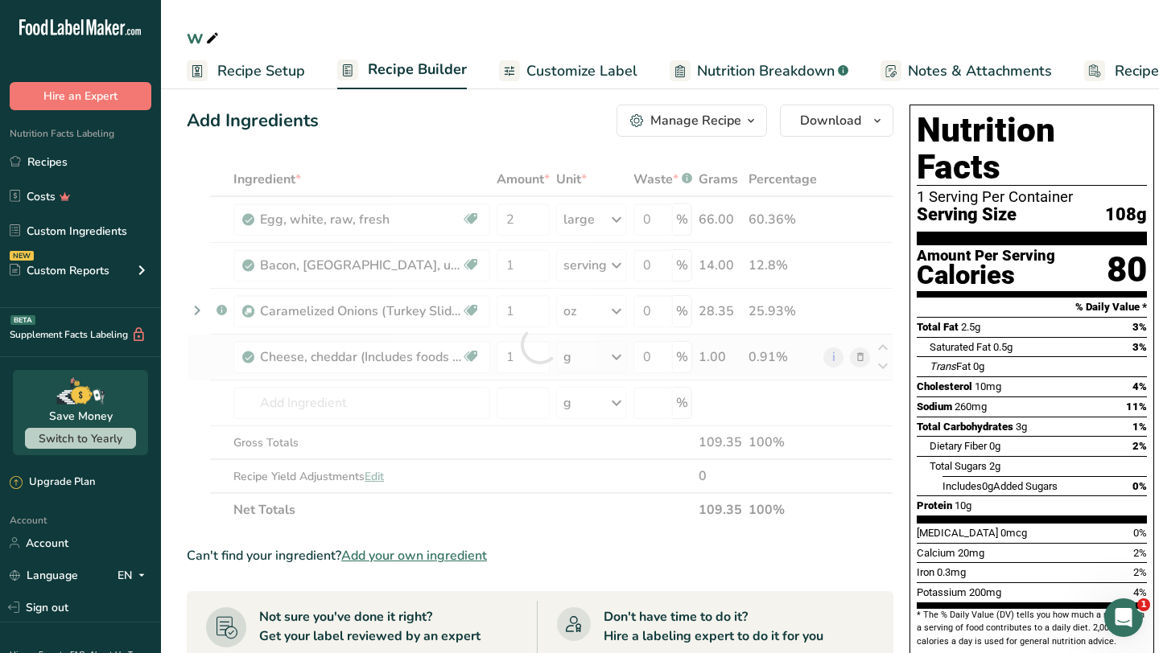
click at [620, 354] on div "Ingredient * Amount * Unit * Waste * .a-a{fill:#347362;}.b-a{fill:#fff;} Grams …" at bounding box center [540, 345] width 707 height 365
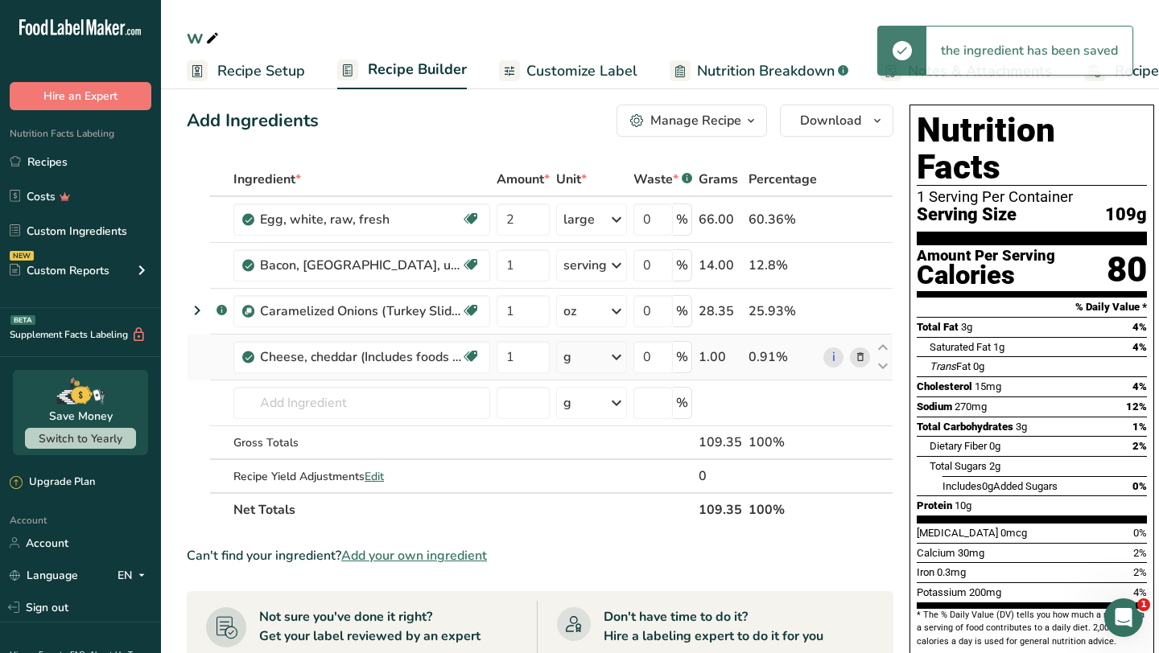
click at [620, 354] on icon at bounding box center [616, 357] width 19 height 29
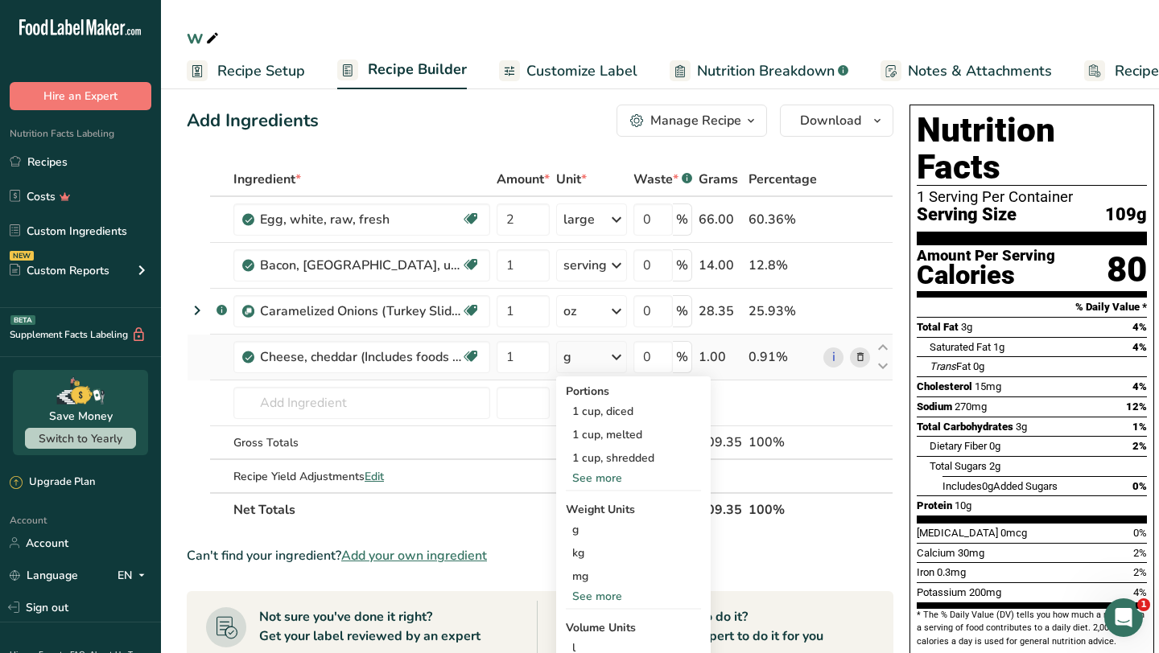
click at [607, 478] on div "See more" at bounding box center [633, 478] width 135 height 17
click at [598, 521] on div "1 slice (1 oz)" at bounding box center [633, 528] width 135 height 23
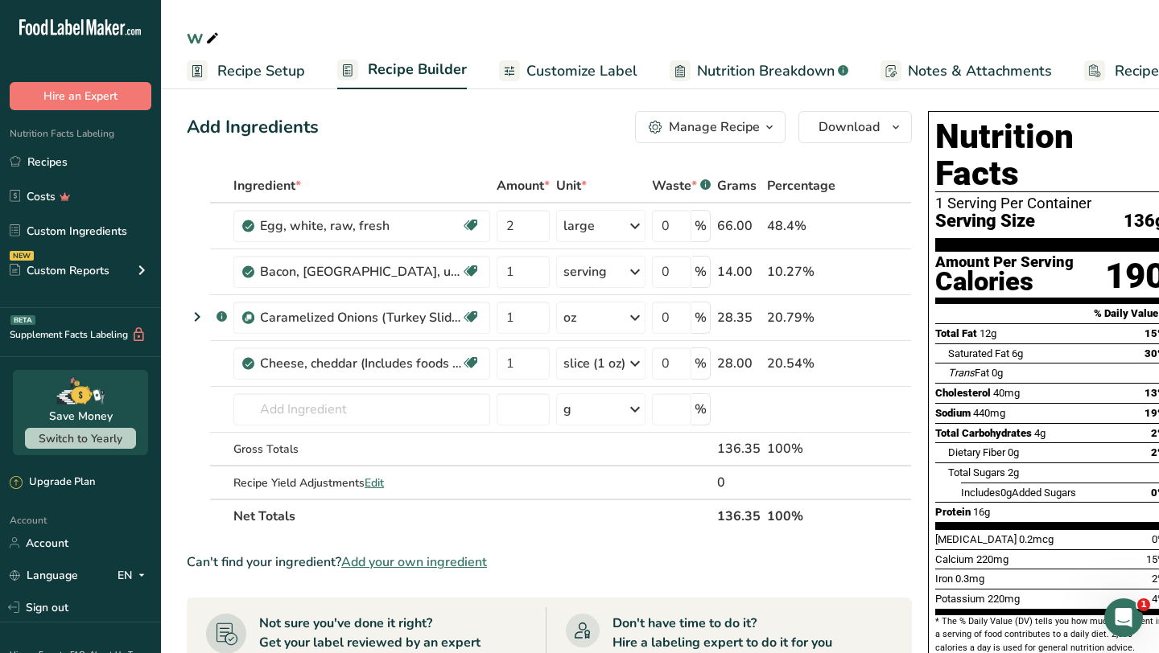
scroll to position [0, 19]
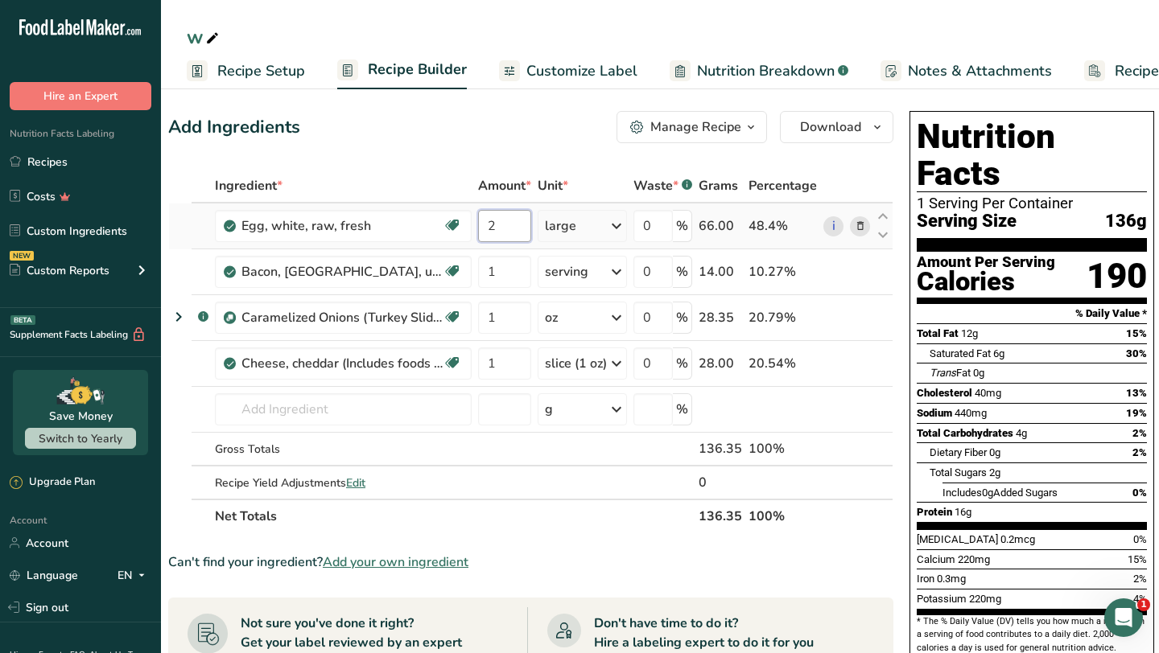
click at [497, 225] on input "2" at bounding box center [504, 226] width 53 height 32
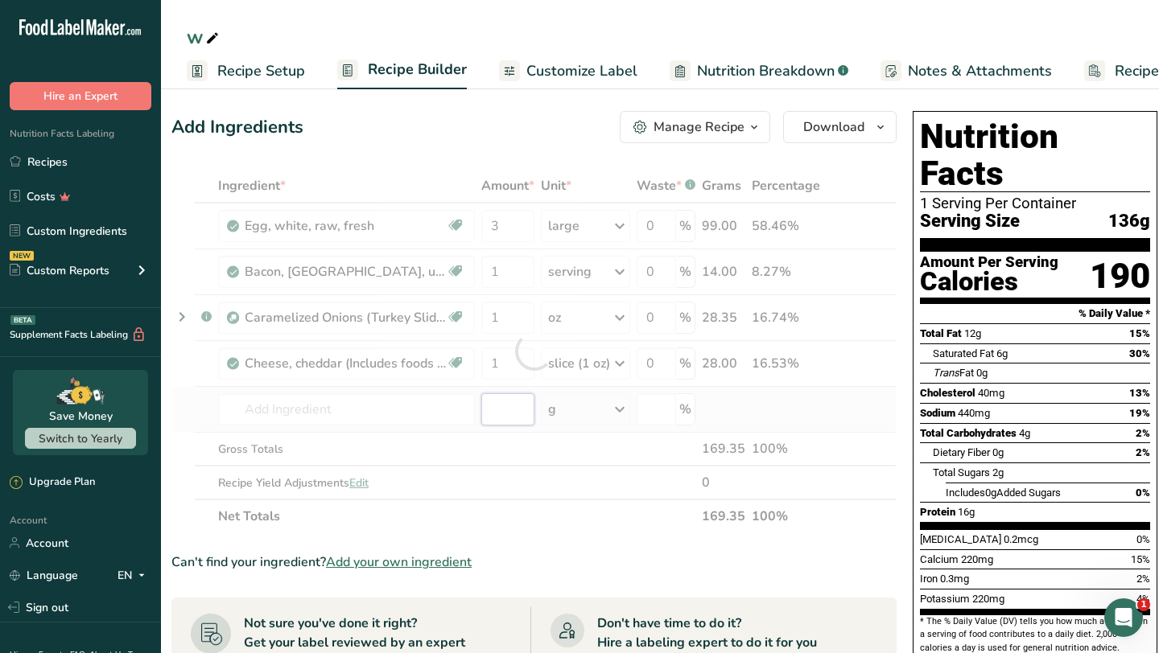
click at [502, 420] on div "Ingredient * Amount * Unit * Waste * .a-a{fill:#347362;}.b-a{fill:#fff;} Grams …" at bounding box center [533, 351] width 725 height 365
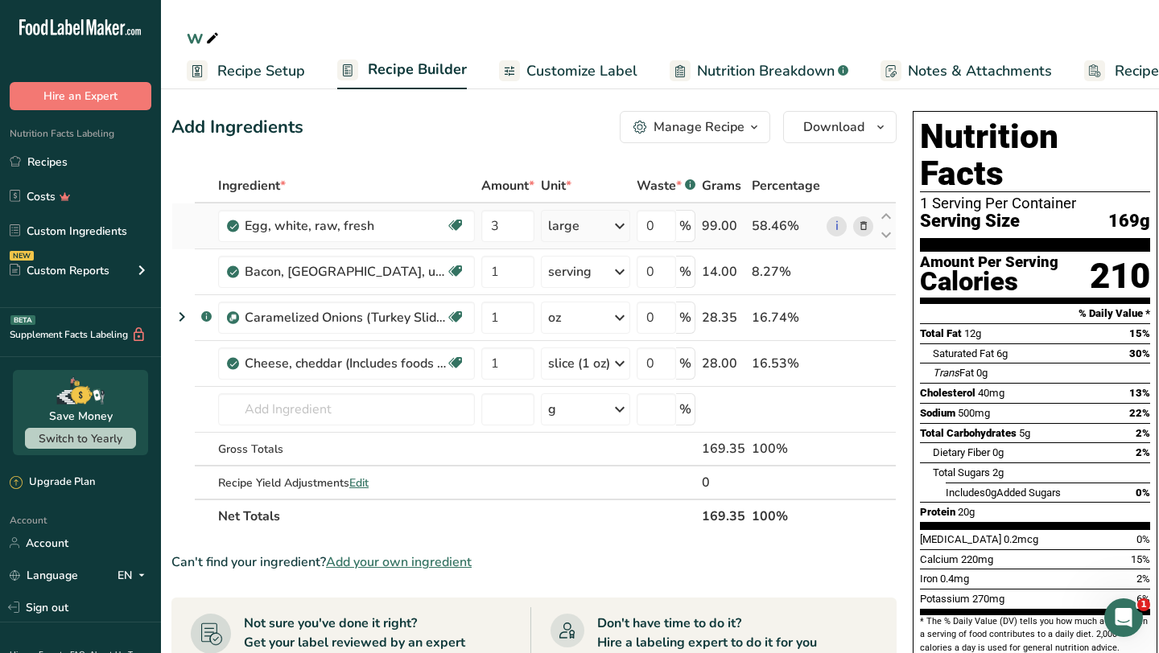
click at [862, 225] on icon at bounding box center [863, 226] width 11 height 17
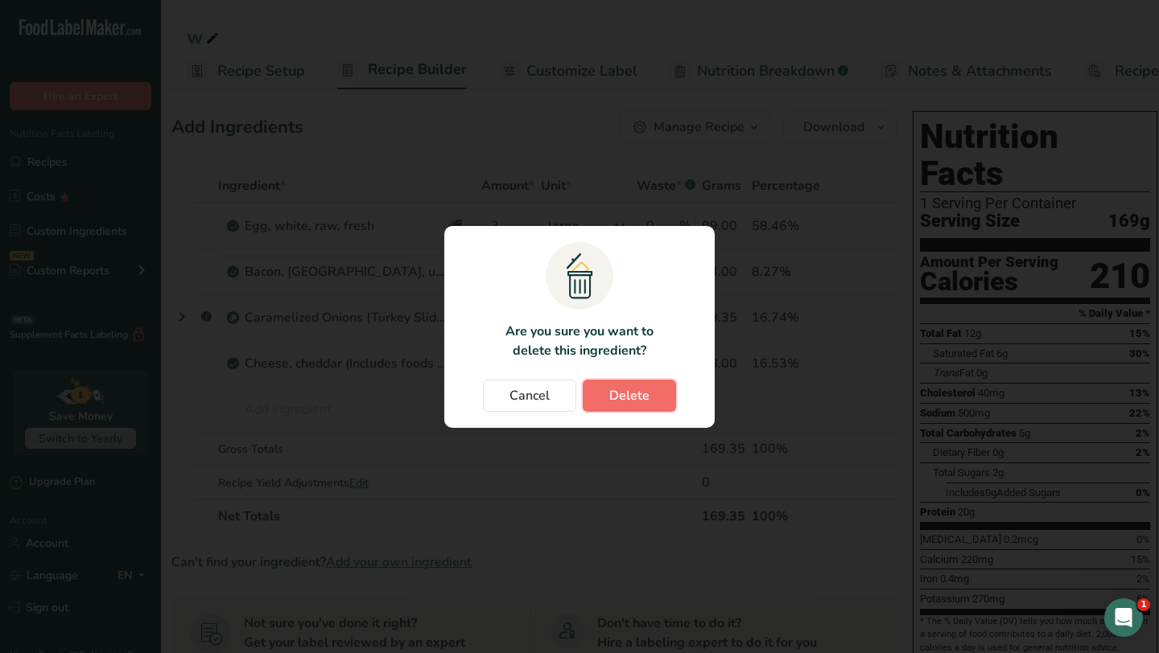
click at [622, 396] on span "Delete" at bounding box center [629, 395] width 40 height 19
type input "1"
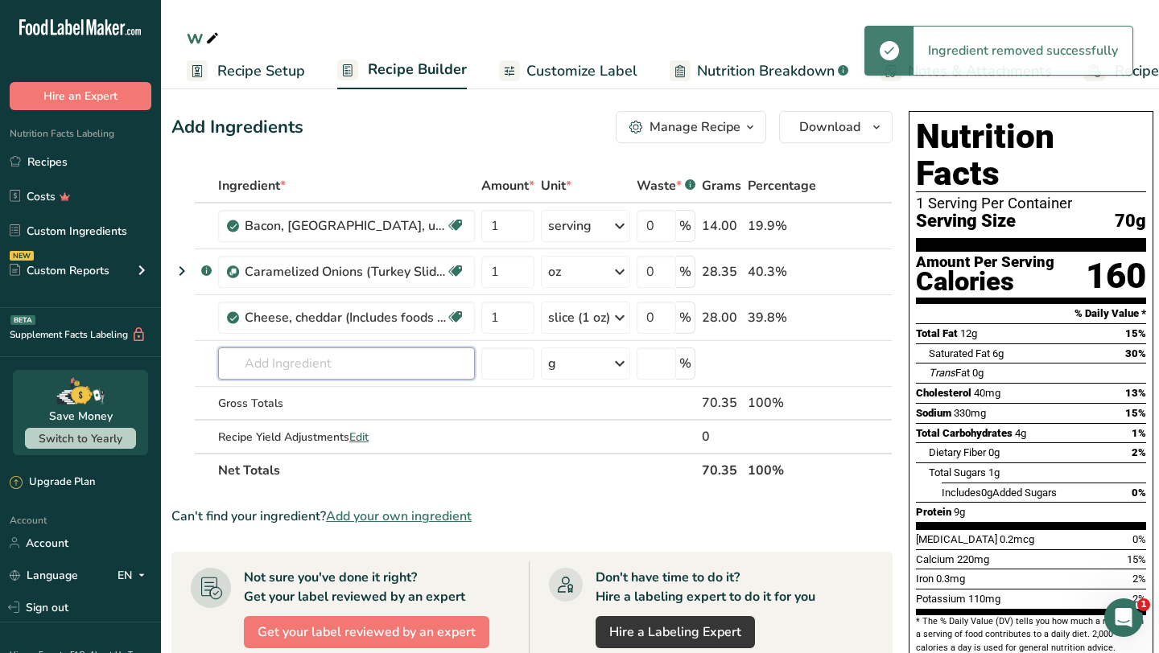
click at [377, 364] on input "text" at bounding box center [346, 364] width 257 height 32
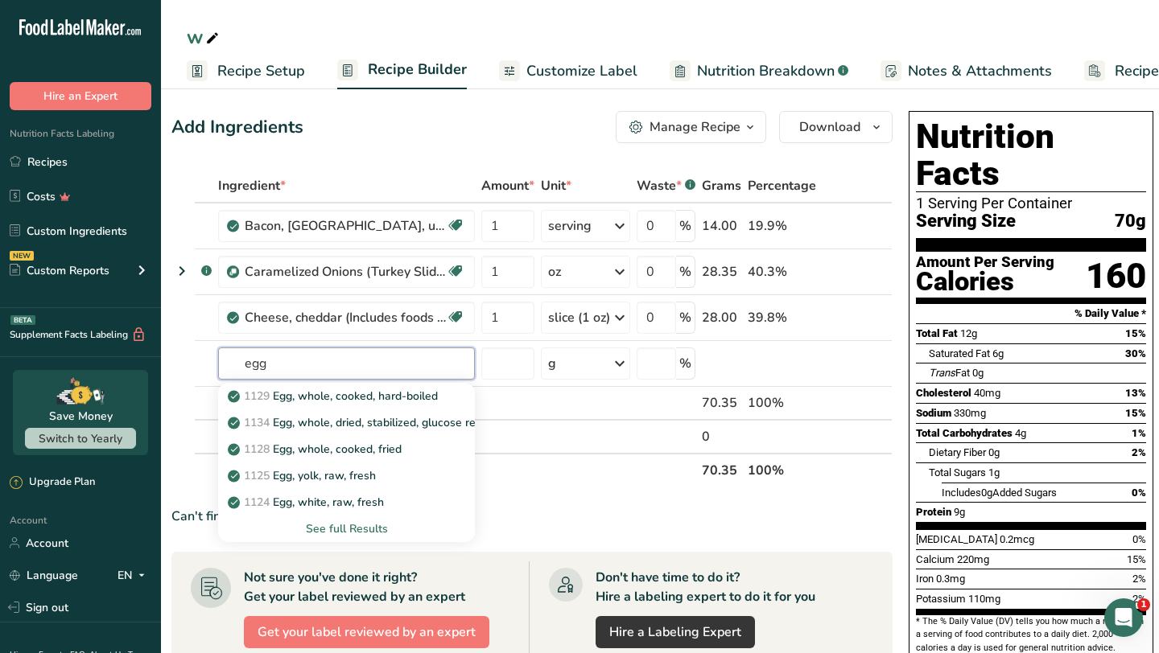
type input "egg"
click at [338, 527] on div "See full Results" at bounding box center [346, 529] width 231 height 17
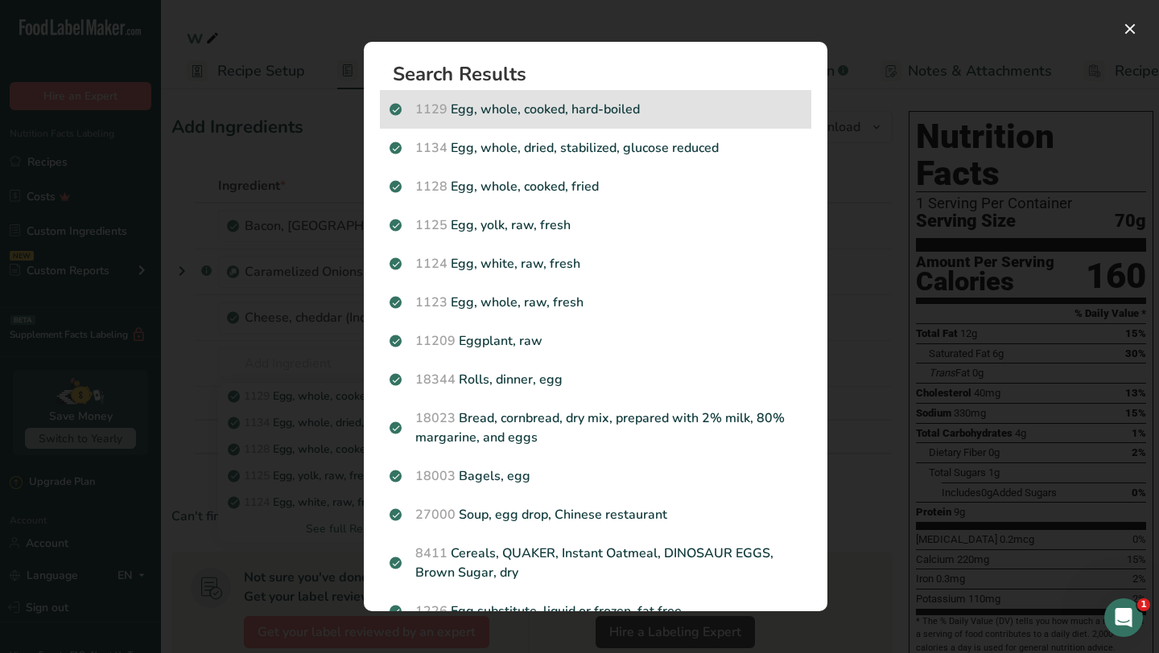
click at [529, 109] on p "1129 Egg, whole, cooked, hard-boiled" at bounding box center [595, 109] width 412 height 19
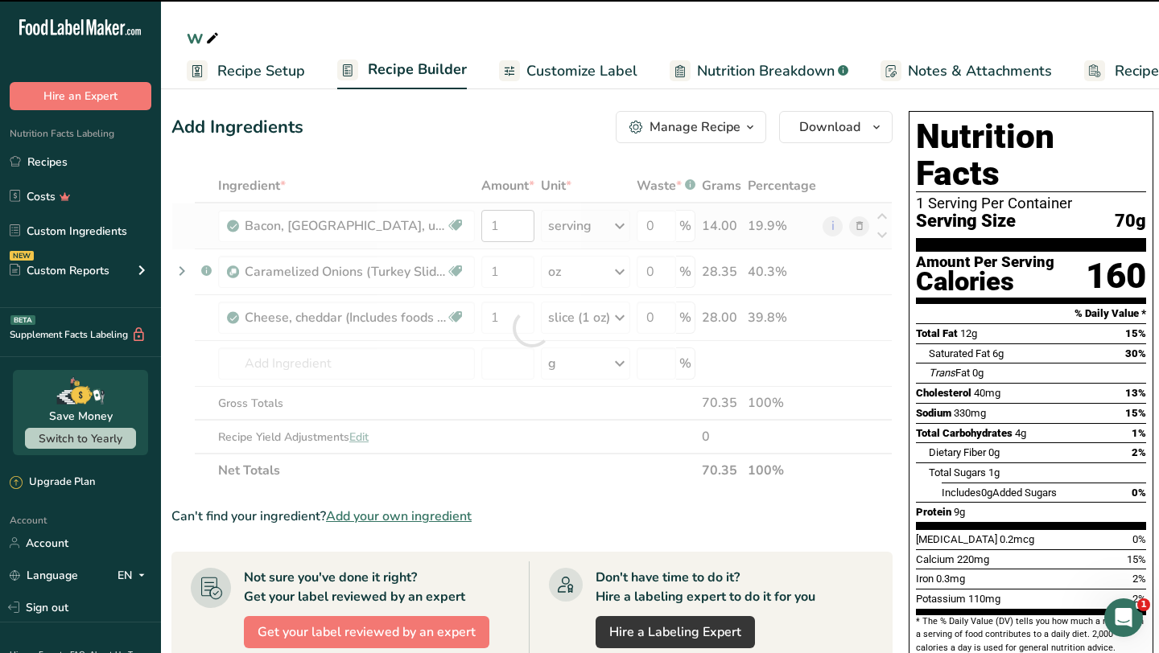
type input "0"
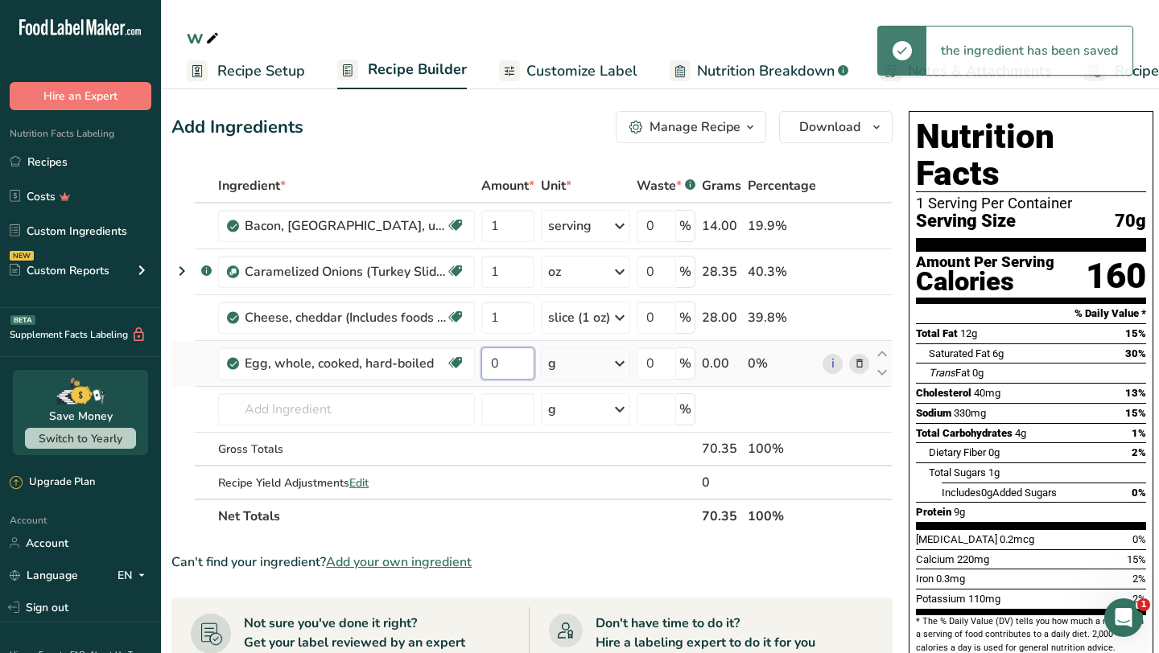
click at [508, 365] on input "0" at bounding box center [507, 364] width 53 height 32
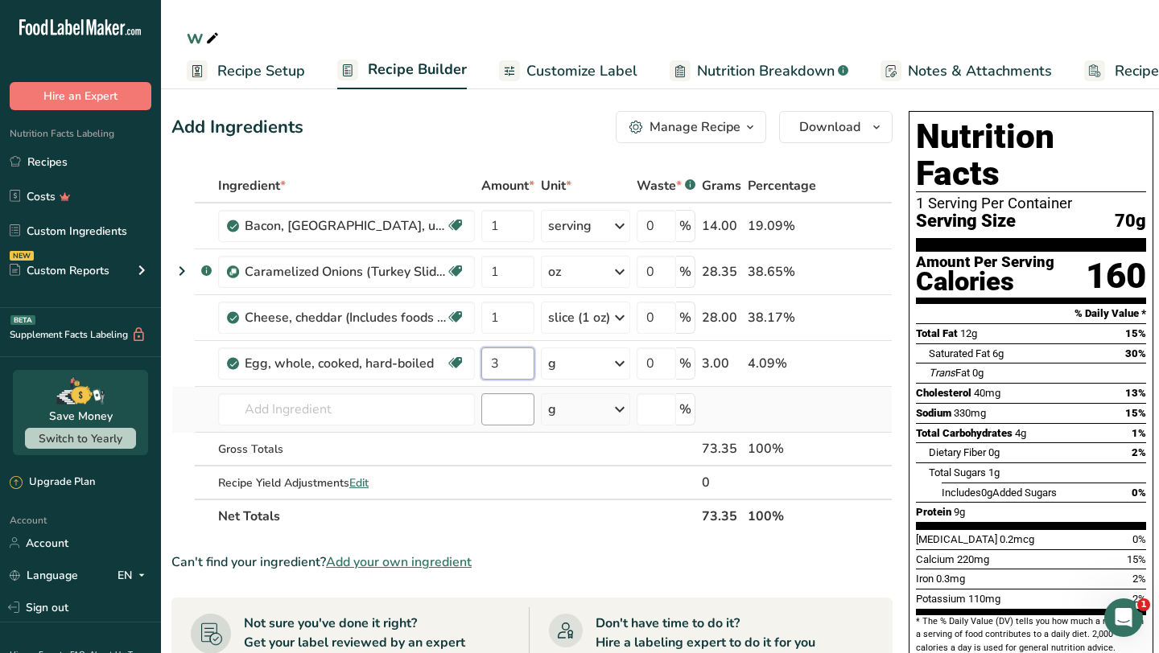
type input "3"
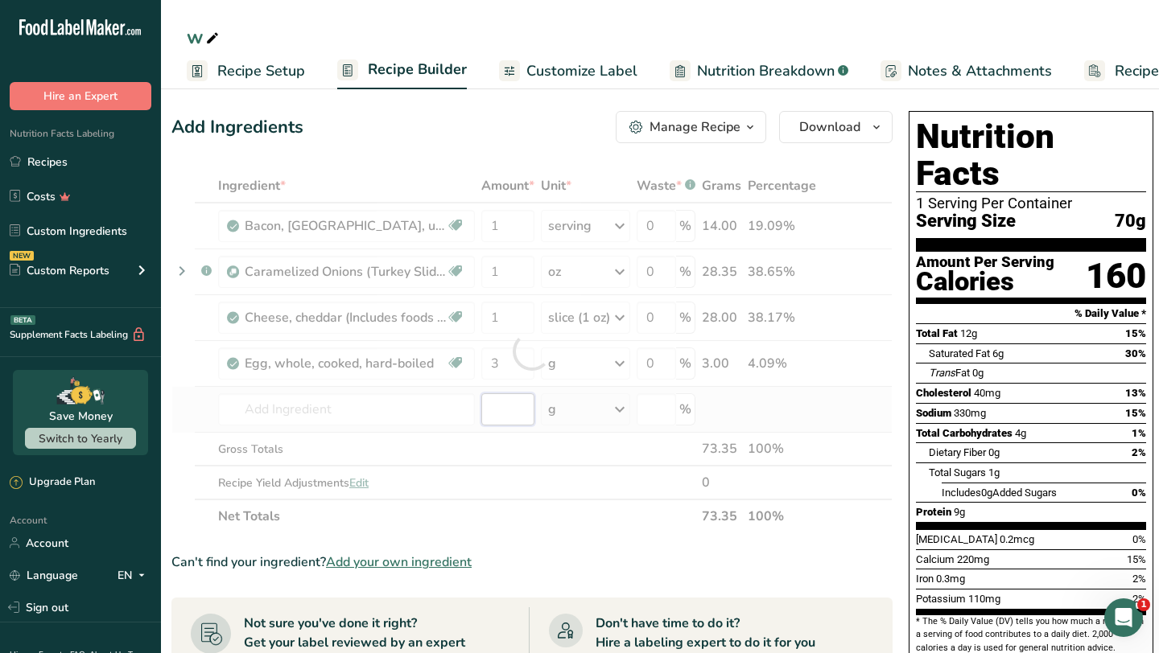
click at [508, 418] on div "Ingredient * Amount * Unit * Waste * .a-a{fill:#347362;}.b-a{fill:#fff;} Grams …" at bounding box center [531, 351] width 721 height 365
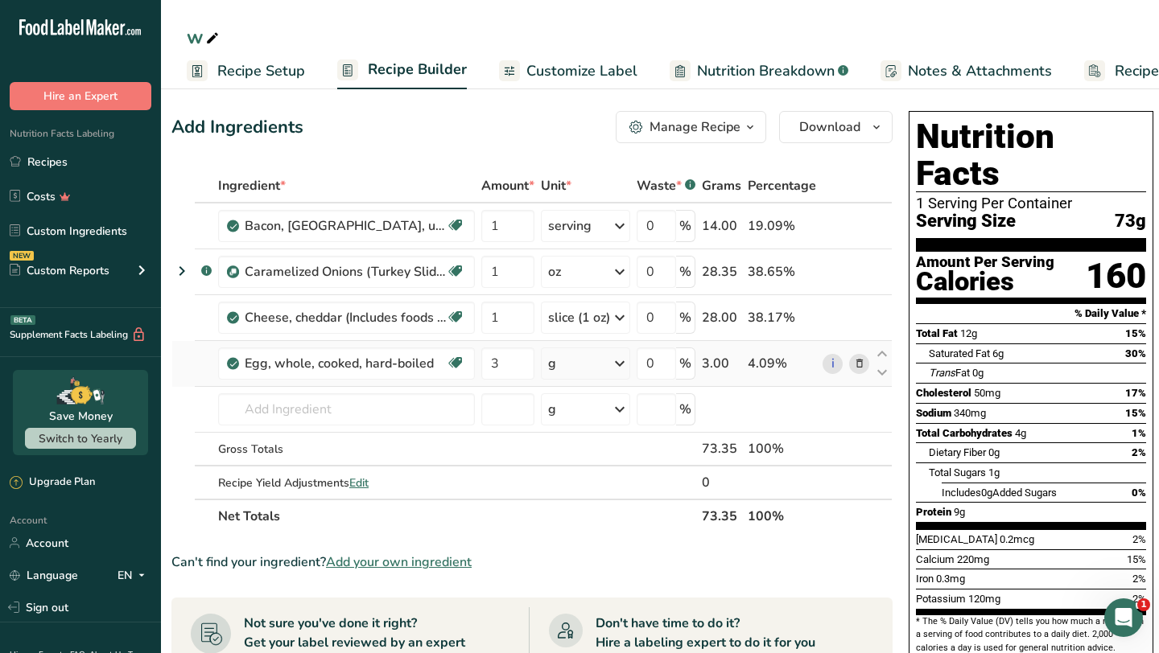
click at [620, 363] on icon at bounding box center [619, 363] width 19 height 29
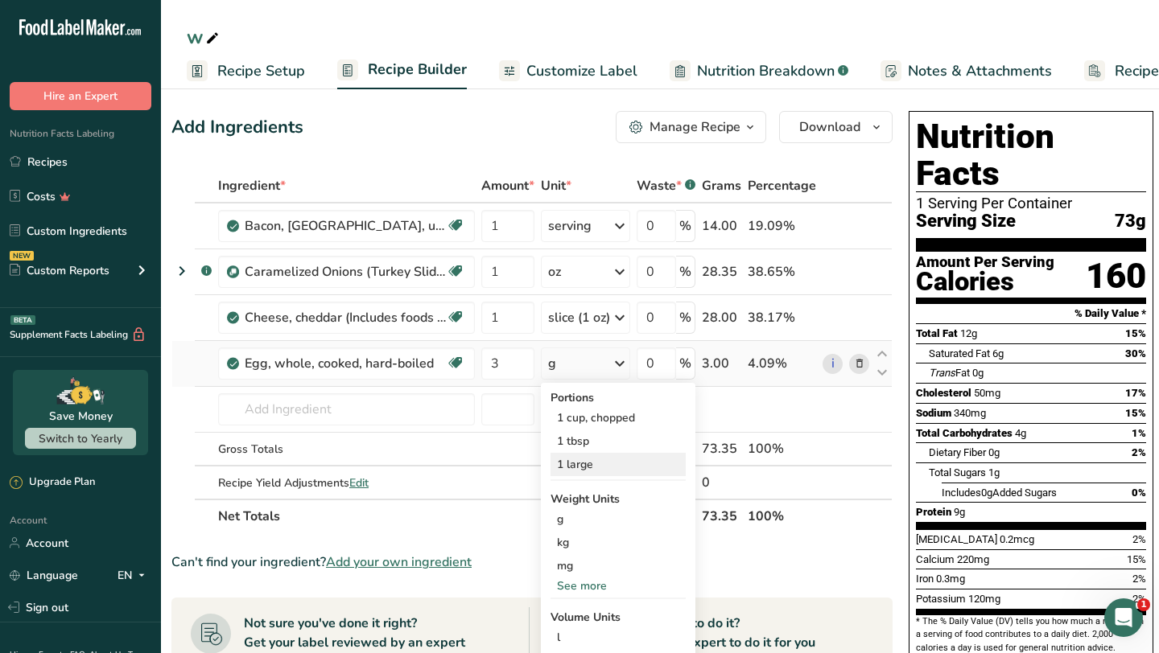
click at [589, 463] on div "1 large" at bounding box center [617, 464] width 135 height 23
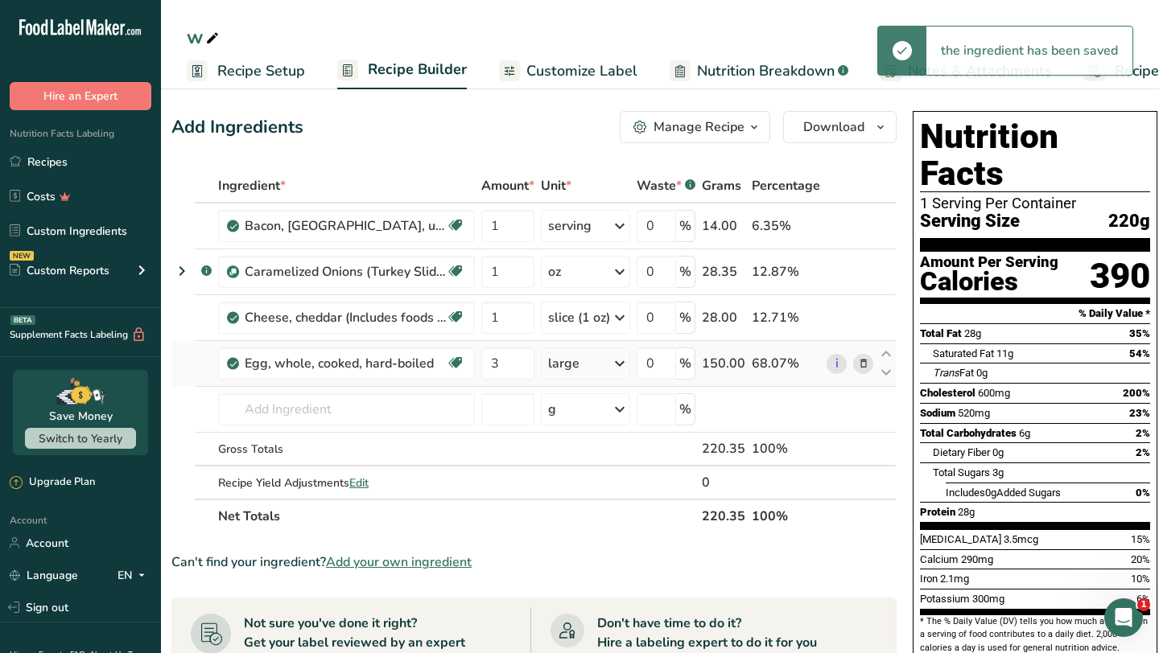
click at [622, 365] on icon at bounding box center [619, 363] width 19 height 29
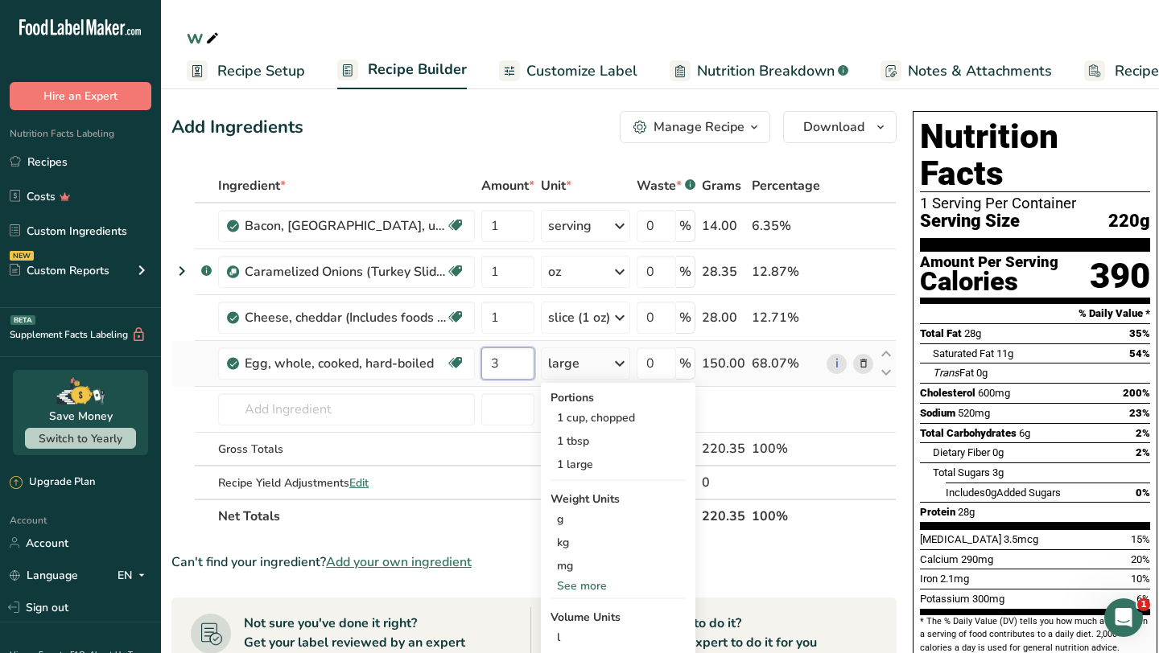
click at [512, 362] on input "3" at bounding box center [507, 364] width 53 height 32
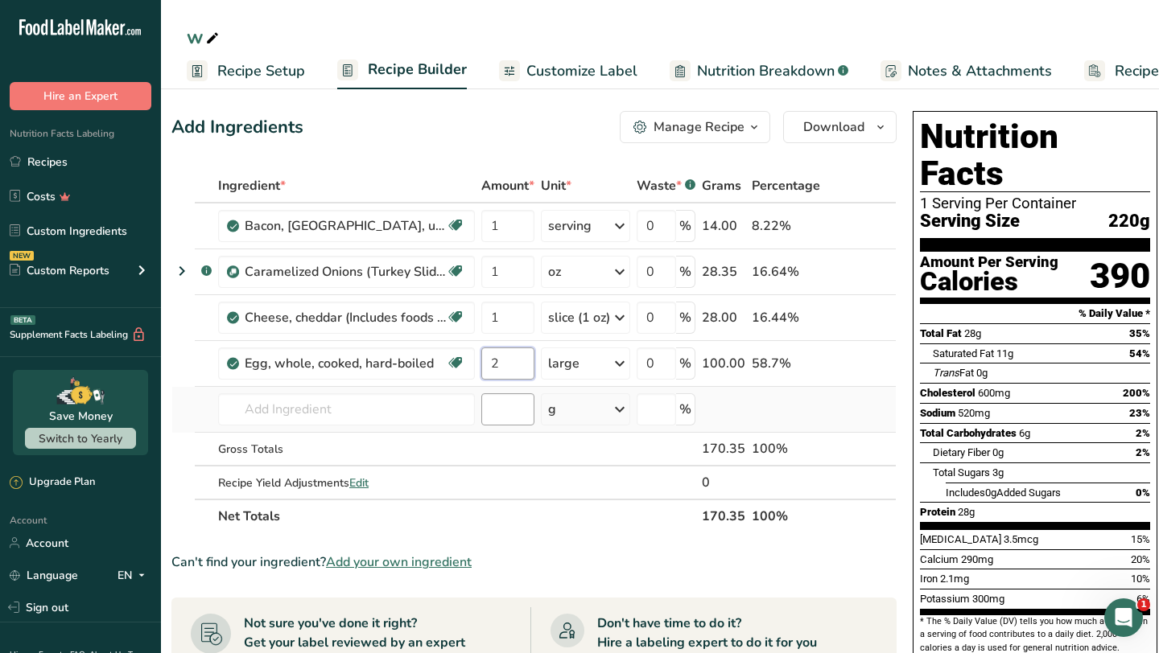
type input "2"
click at [508, 410] on div "Ingredient * Amount * Unit * Waste * .a-a{fill:#347362;}.b-a{fill:#fff;} Grams …" at bounding box center [533, 351] width 725 height 365
click at [860, 364] on icon at bounding box center [863, 364] width 11 height 17
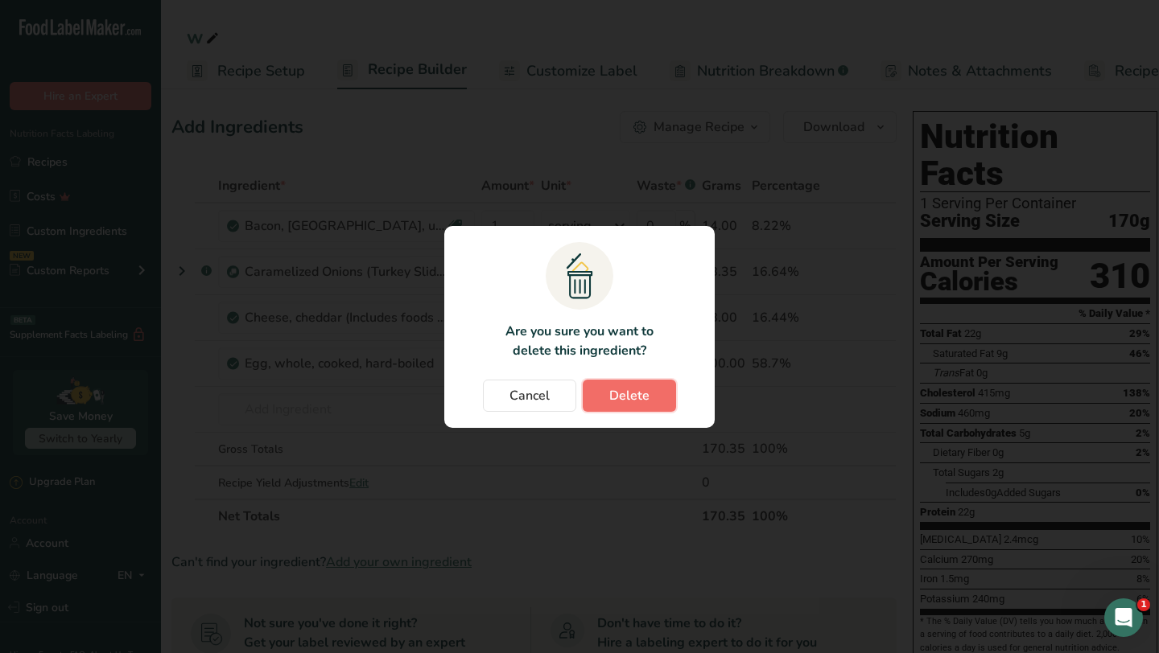
click at [653, 401] on button "Delete" at bounding box center [629, 396] width 93 height 32
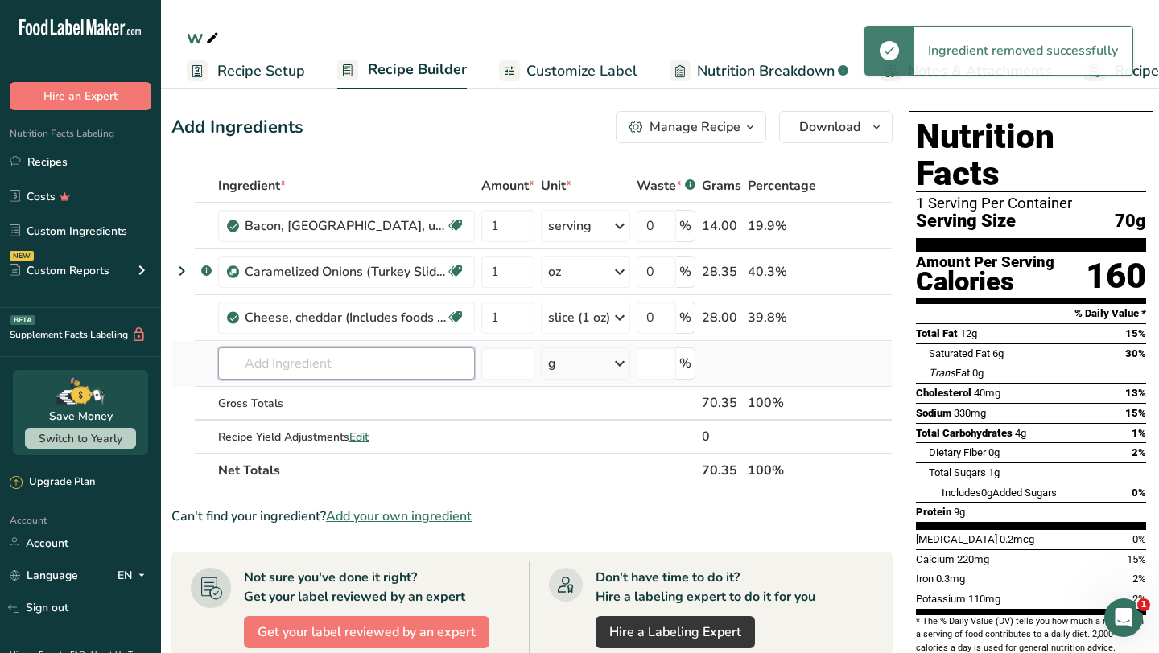
click at [372, 363] on input "text" at bounding box center [346, 364] width 257 height 32
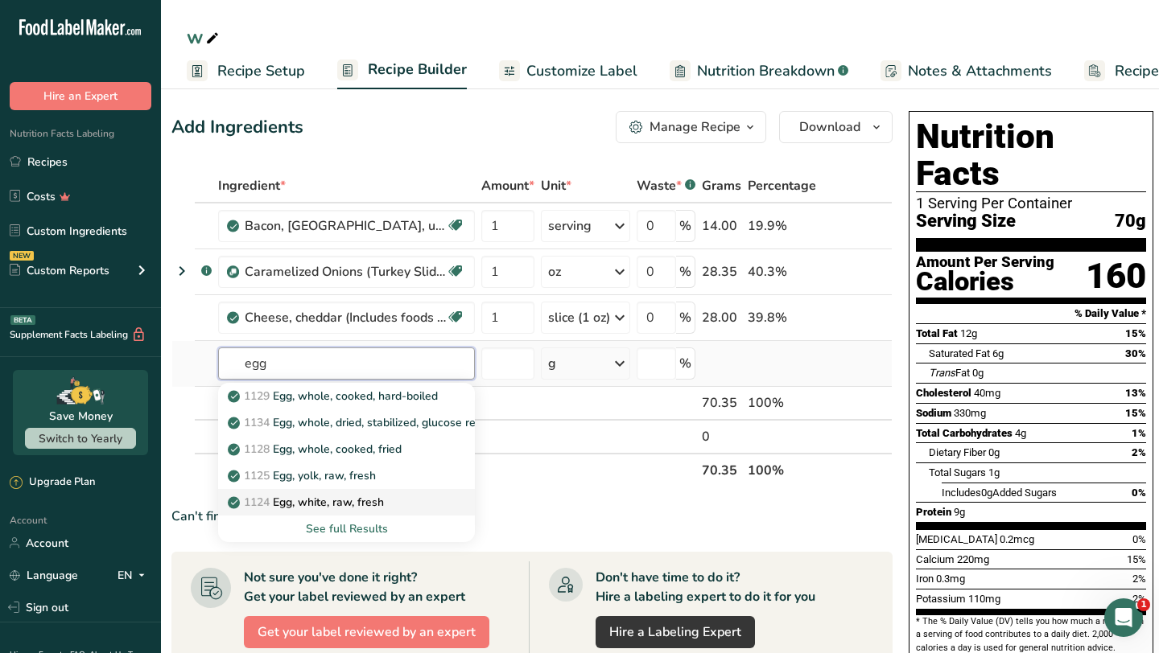
type input "egg"
click at [342, 505] on p "1124 Egg, white, raw, fresh" at bounding box center [307, 502] width 153 height 17
type input "Egg, white, raw, fresh"
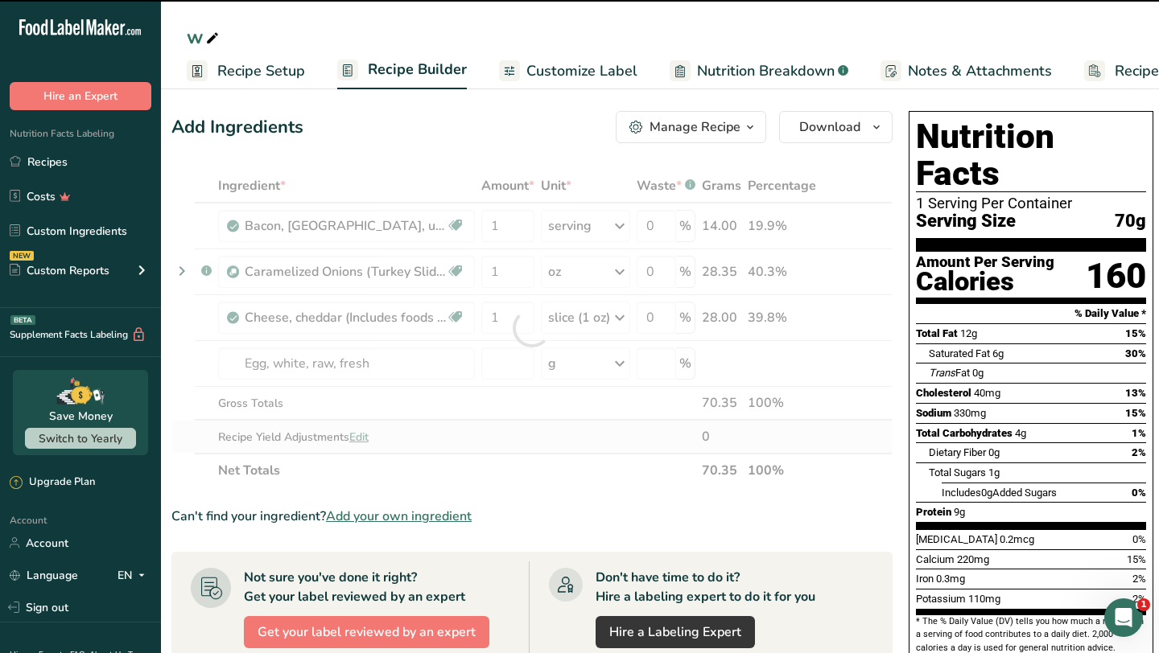
type input "0"
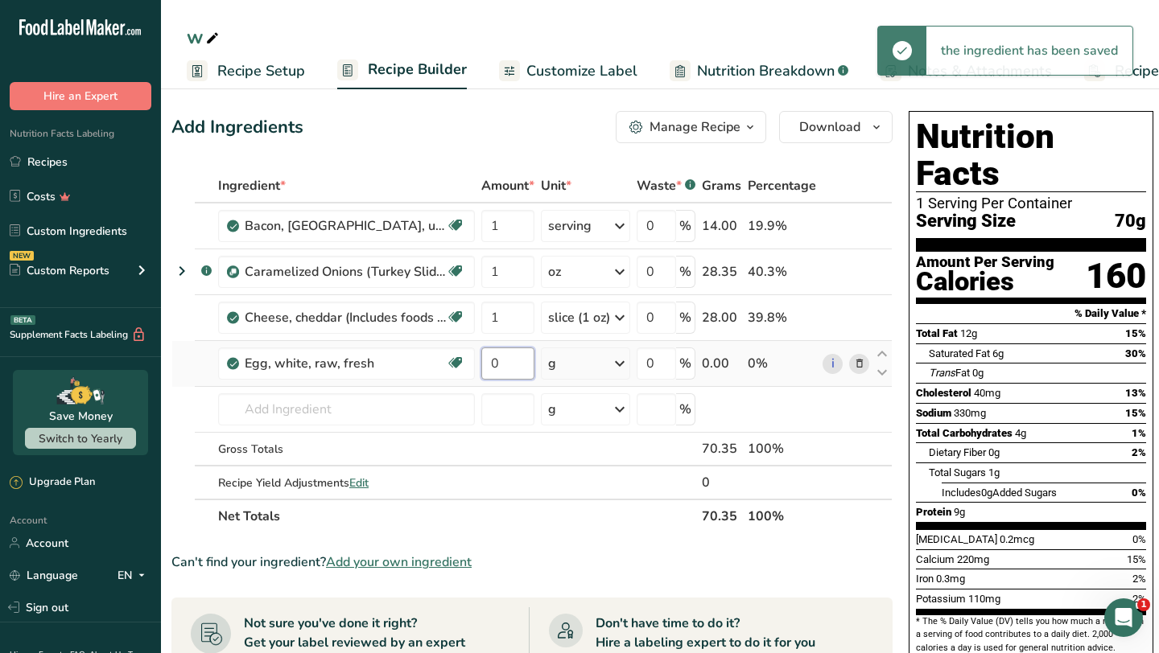
click at [509, 367] on input "0" at bounding box center [507, 364] width 53 height 32
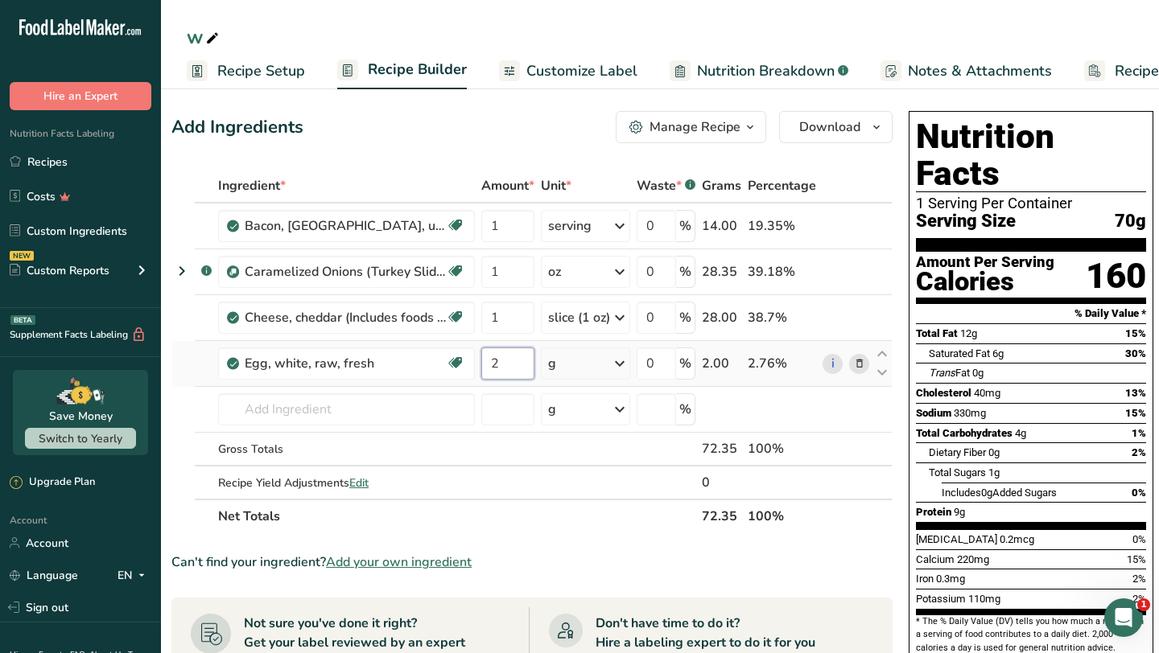
type input "2"
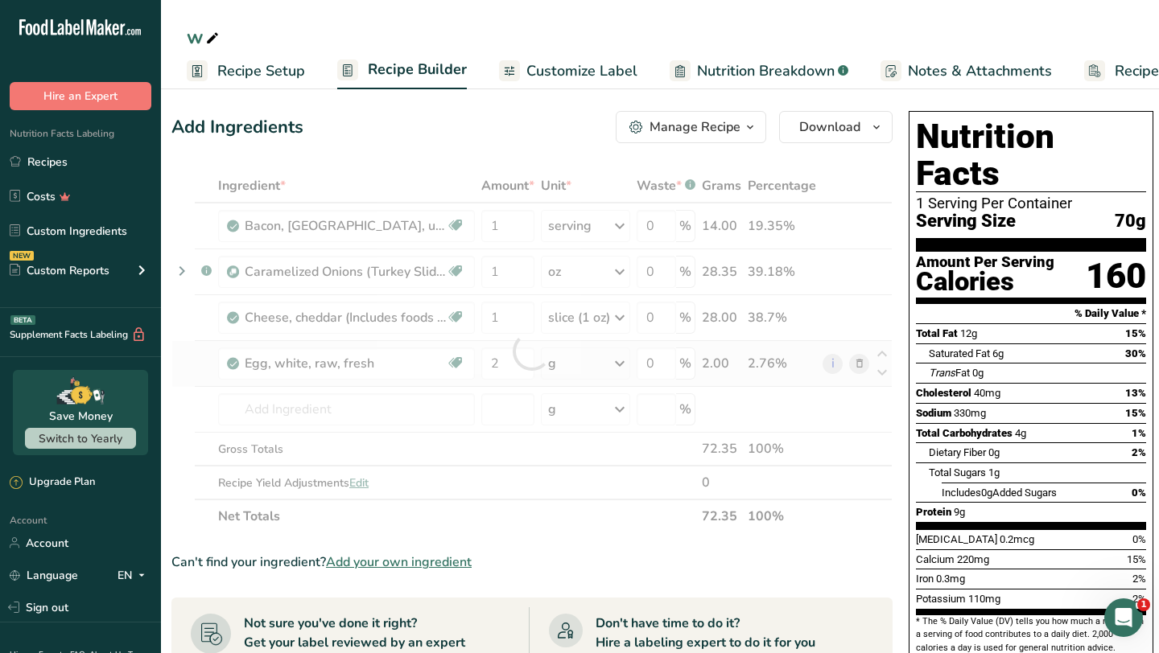
click at [625, 361] on div "Ingredient * Amount * Unit * Waste * .a-a{fill:#347362;}.b-a{fill:#fff;} Grams …" at bounding box center [531, 351] width 721 height 365
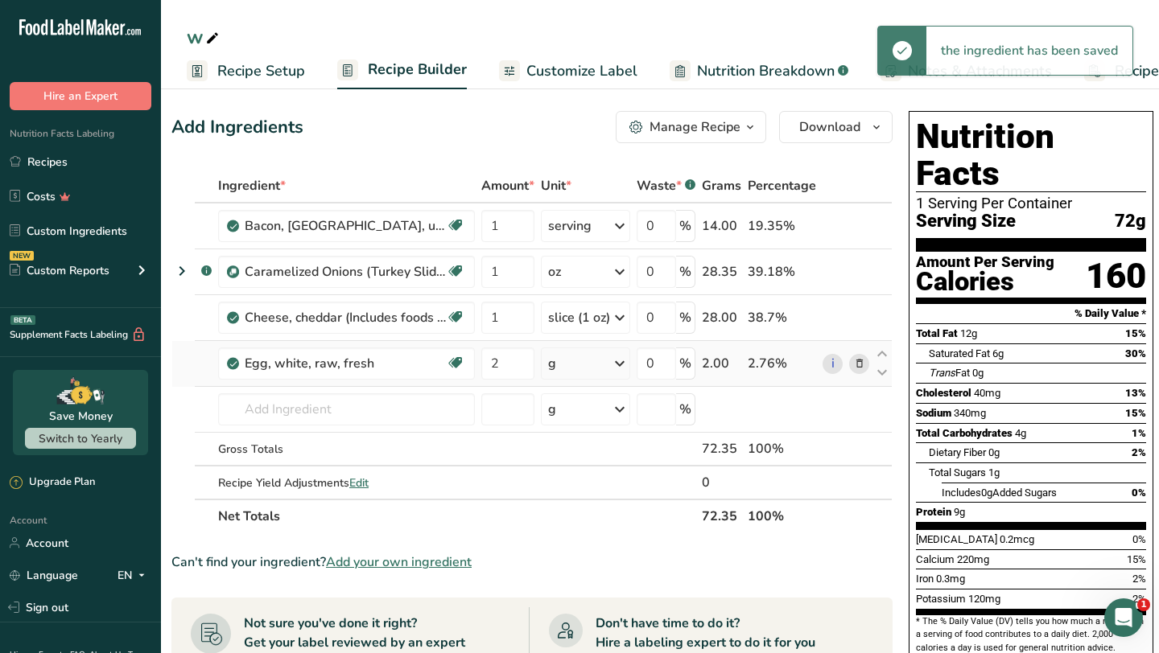
click at [620, 365] on icon at bounding box center [619, 363] width 19 height 29
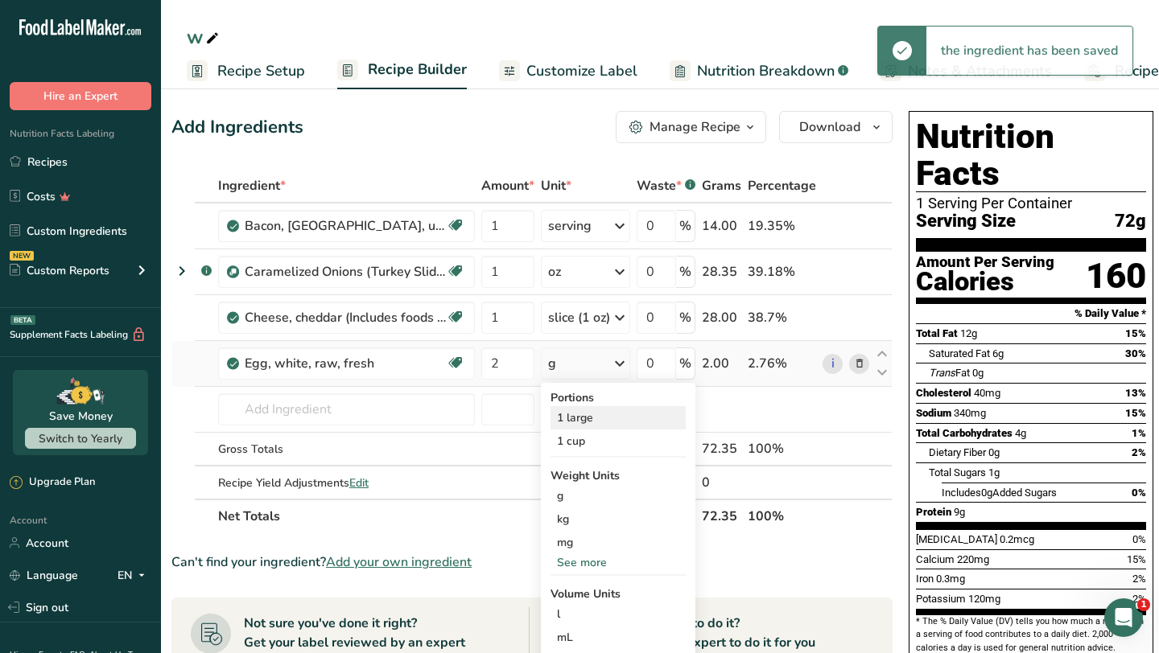
click at [589, 420] on div "1 large" at bounding box center [617, 417] width 135 height 23
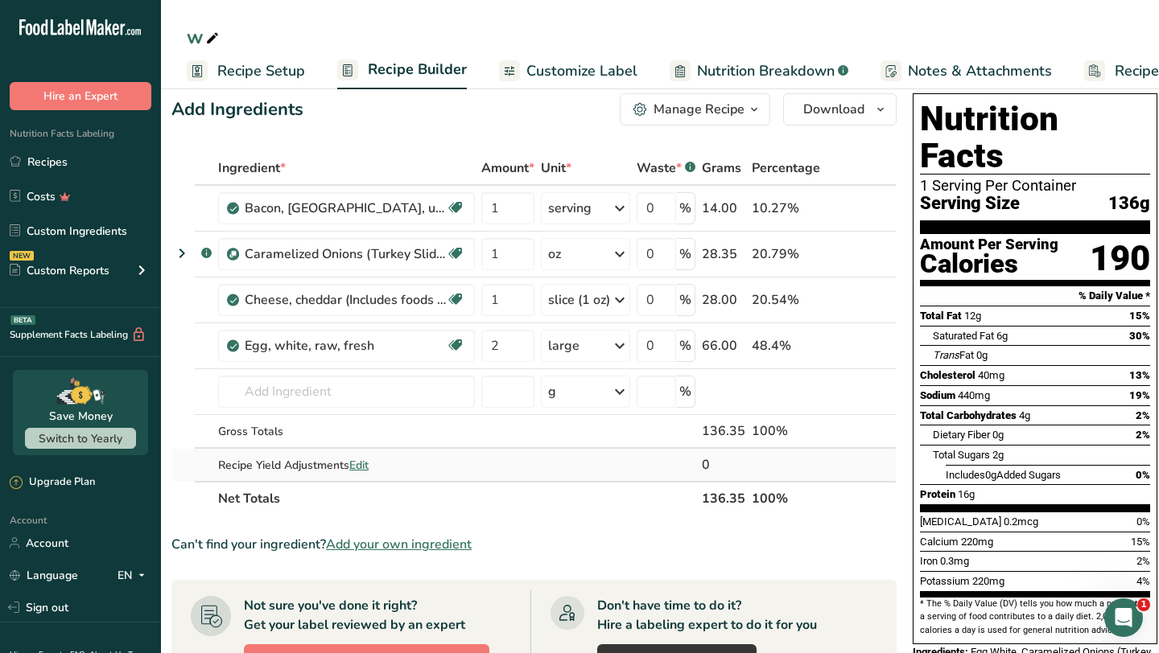
scroll to position [24, 0]
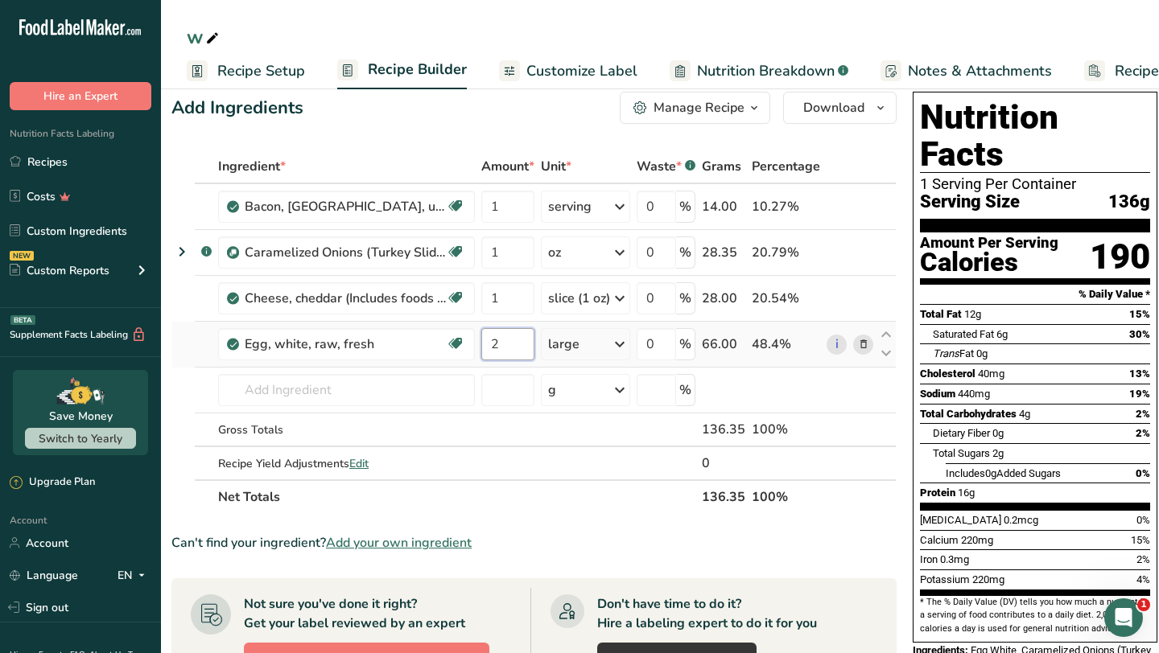
click at [513, 344] on input "2" at bounding box center [507, 344] width 53 height 32
type input "3"
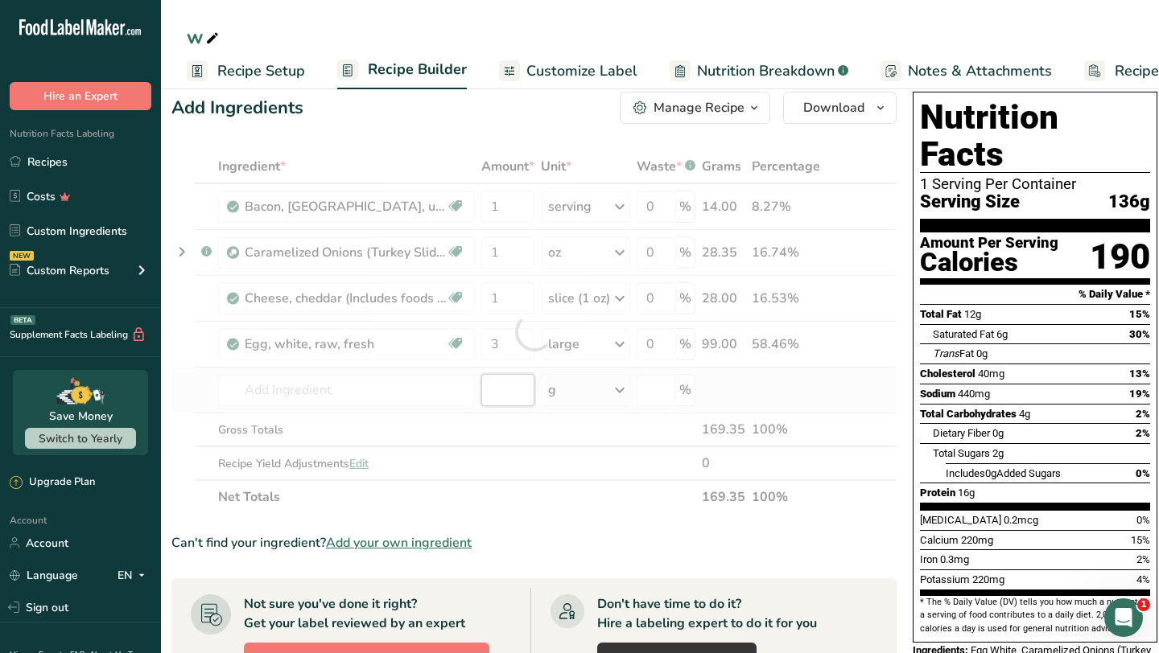
click at [533, 401] on div "Ingredient * Amount * Unit * Waste * .a-a{fill:#347362;}.b-a{fill:#fff;} Grams …" at bounding box center [533, 332] width 725 height 365
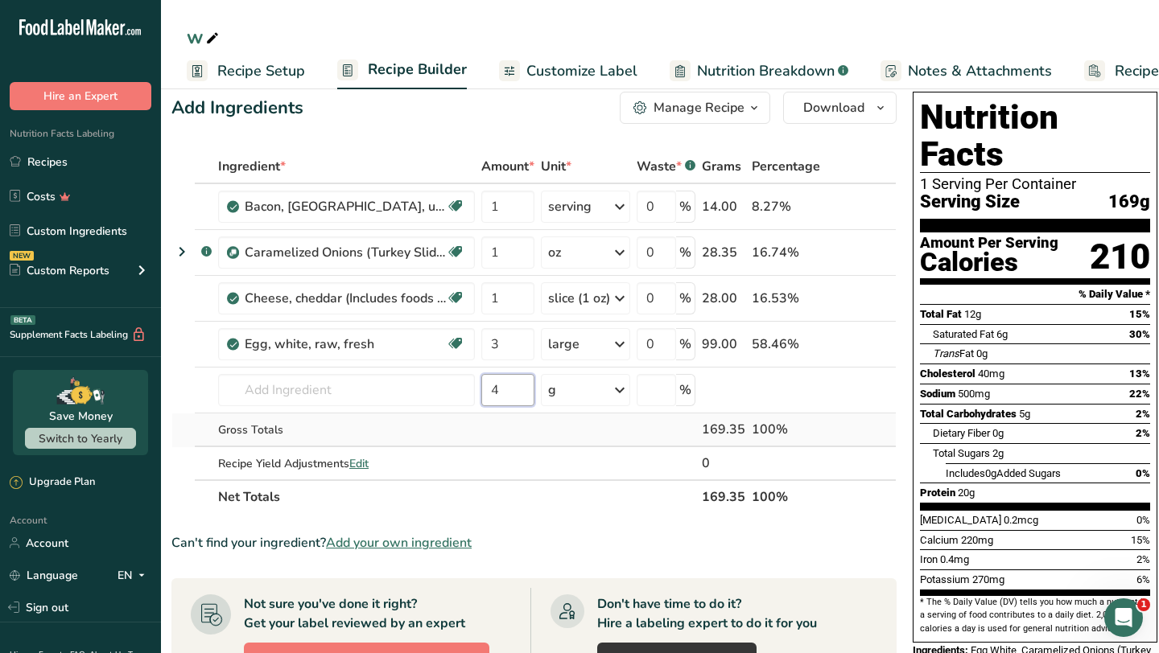
type input "4"
click at [516, 441] on td at bounding box center [508, 431] width 60 height 34
click at [507, 349] on input "3" at bounding box center [507, 344] width 53 height 32
type input "4"
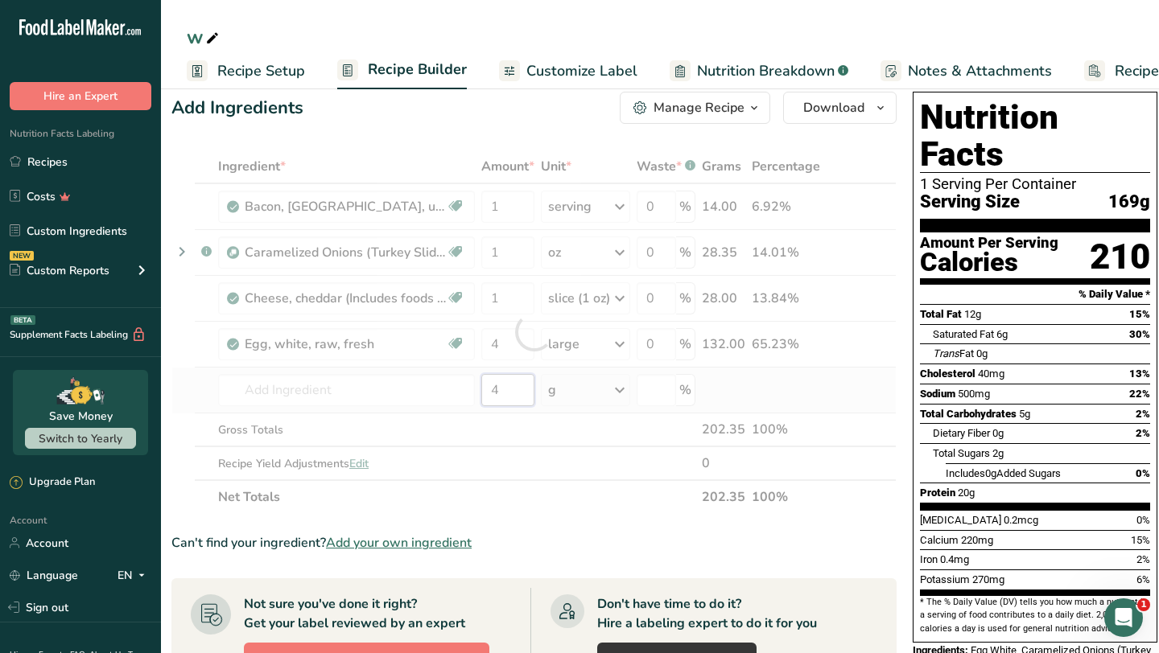
click at [508, 388] on div "Ingredient * Amount * Unit * Waste * .a-a{fill:#347362;}.b-a{fill:#fff;} Grams …" at bounding box center [533, 332] width 725 height 365
